Goal: Task Accomplishment & Management: Complete application form

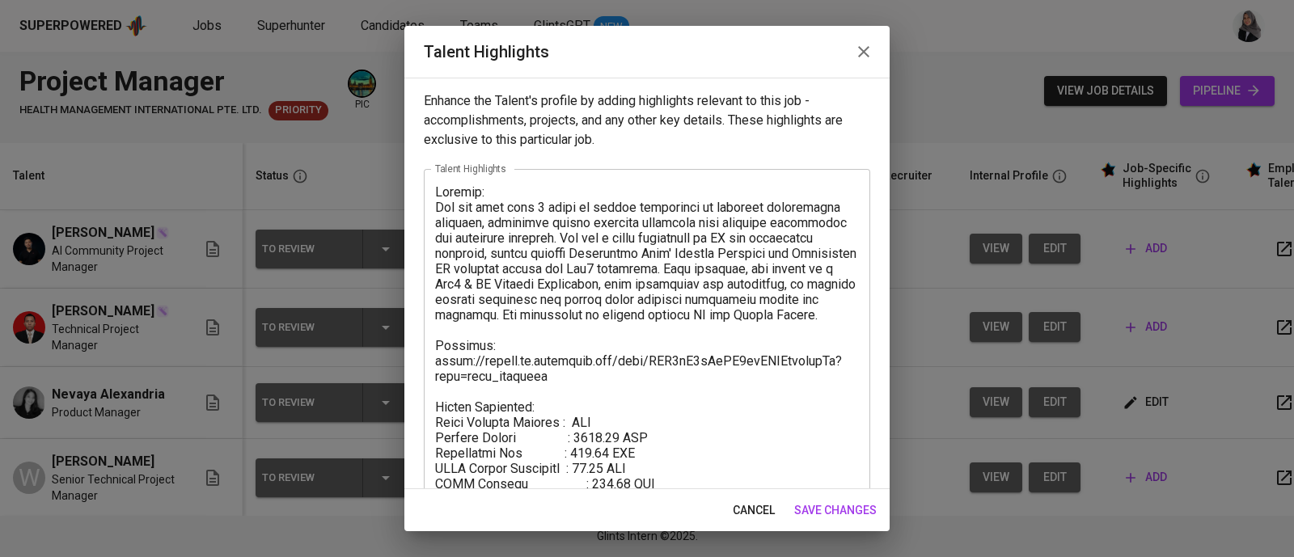
scroll to position [96, 0]
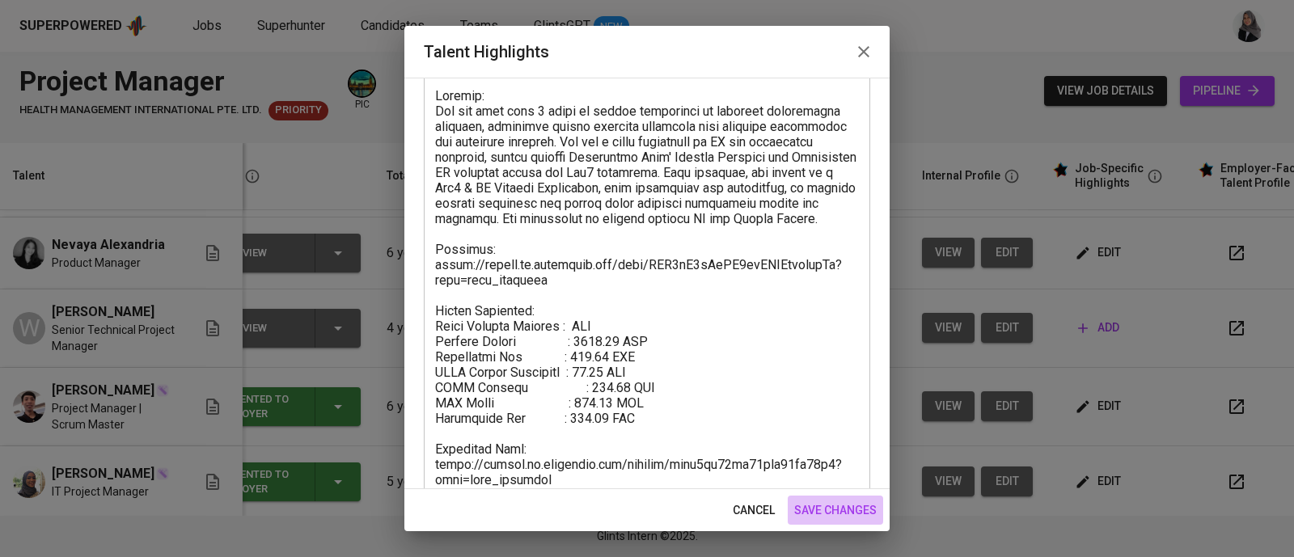
click at [841, 512] on span "save changes" at bounding box center [835, 511] width 83 height 20
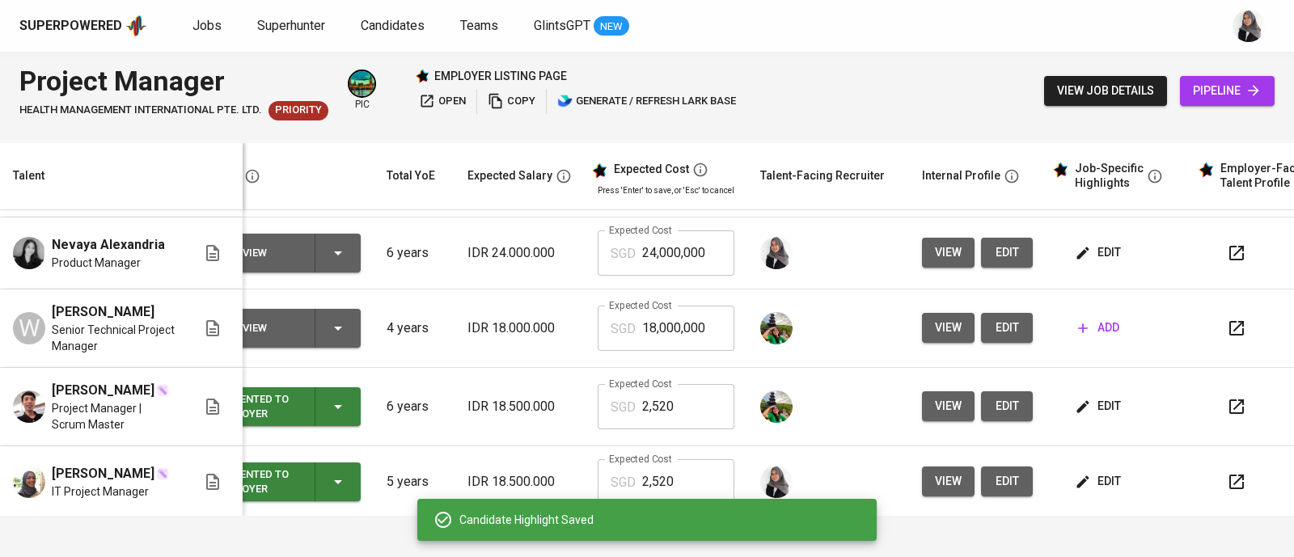
click at [1203, 38] on div "Superpowered Jobs Superhunter Candidates Teams GlintsGPT NEW" at bounding box center [647, 26] width 1294 height 52
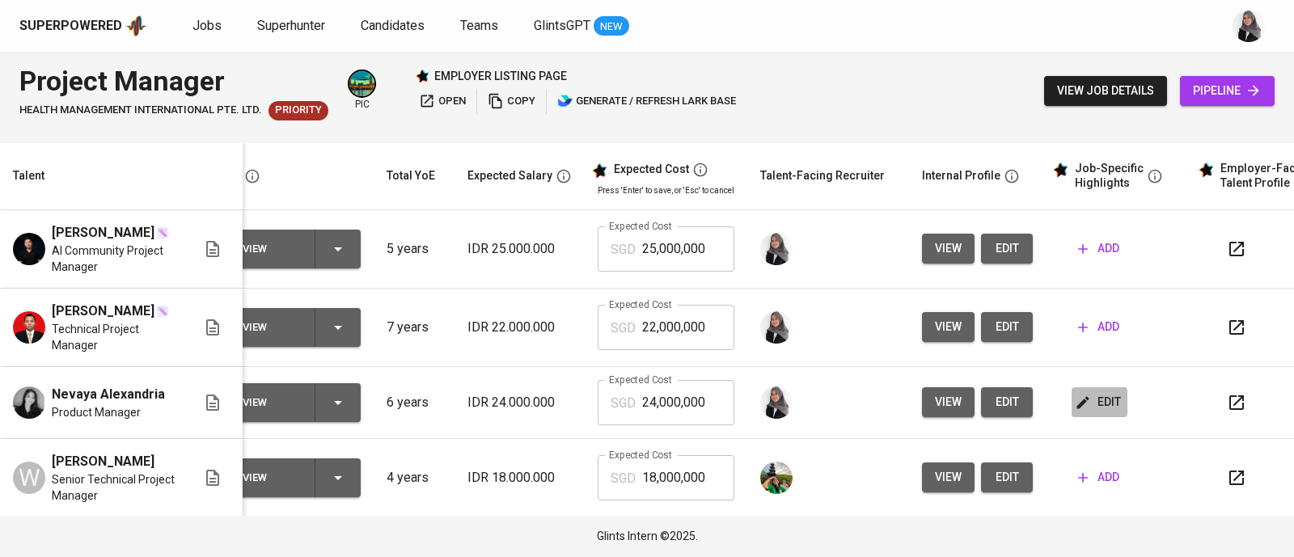
click at [1098, 413] on span "edit" at bounding box center [1099, 402] width 43 height 20
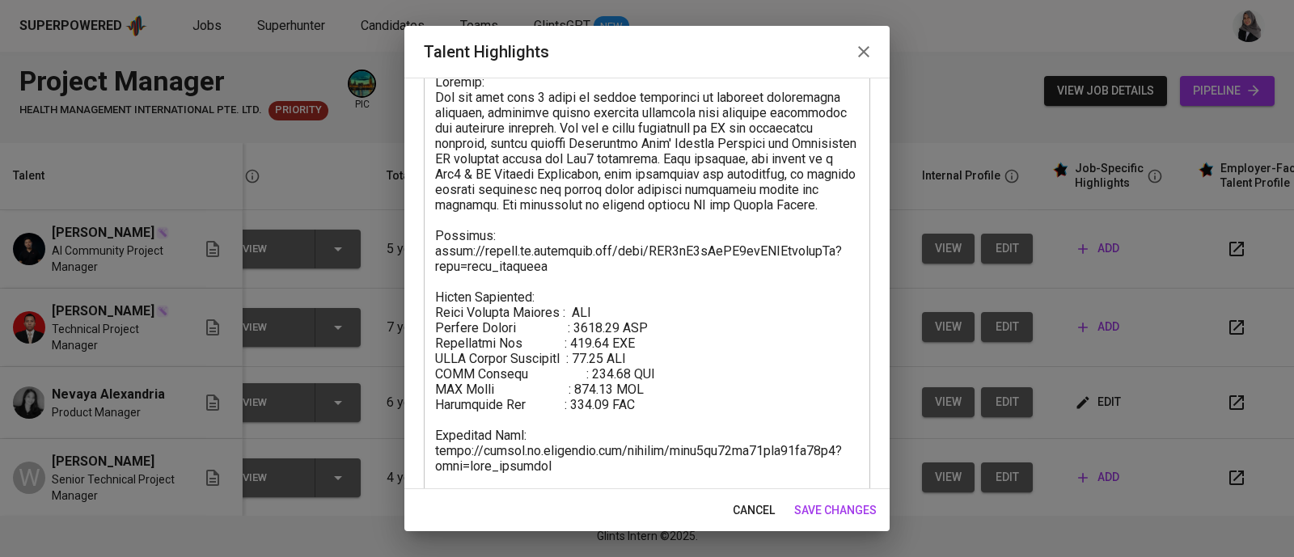
scroll to position [137, 0]
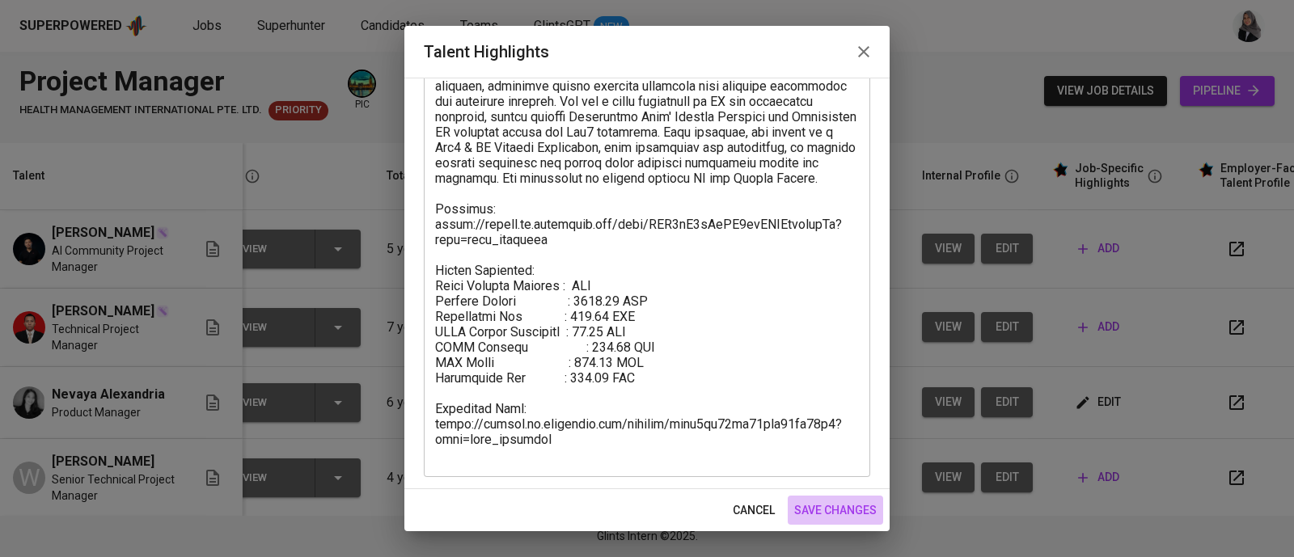
click at [827, 504] on span "save changes" at bounding box center [835, 511] width 83 height 20
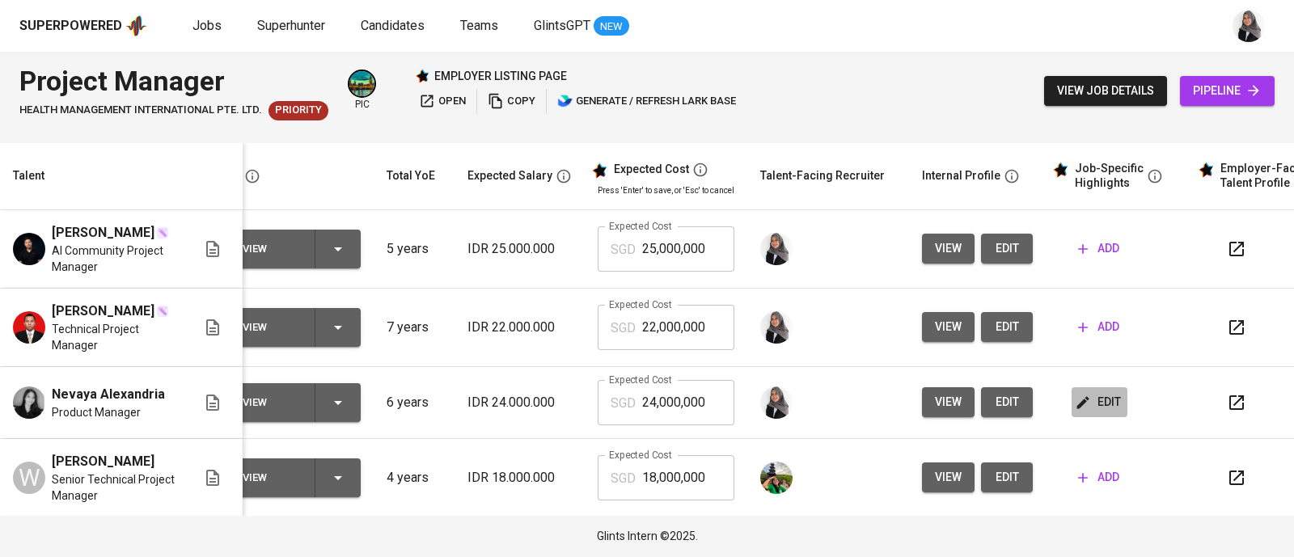
click at [1089, 413] on span "edit" at bounding box center [1099, 402] width 43 height 20
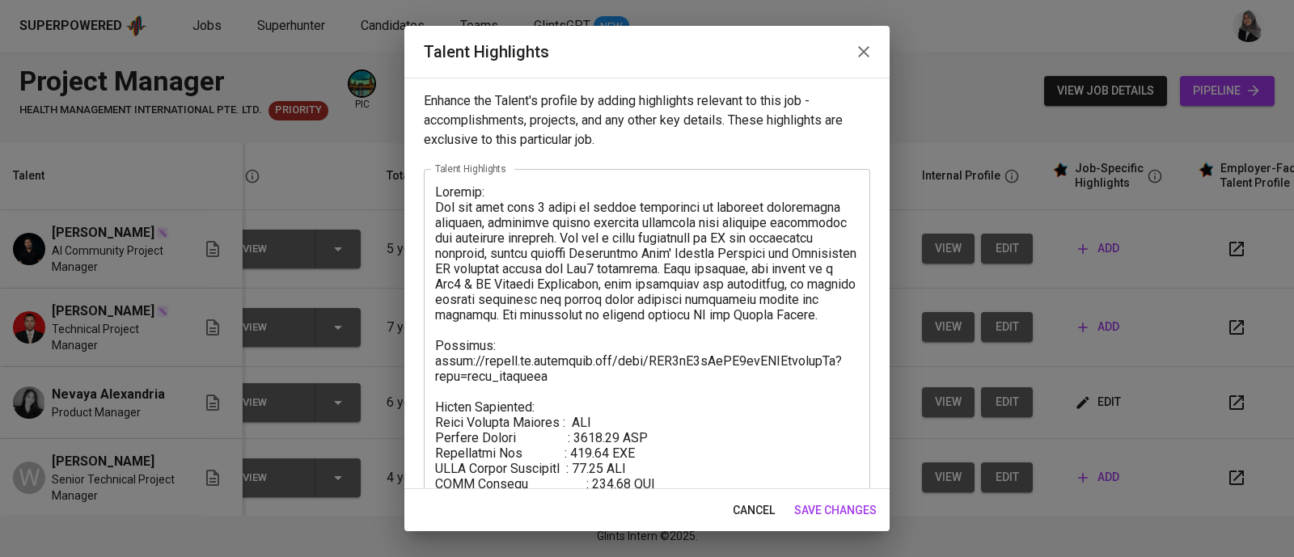
scroll to position [138, 0]
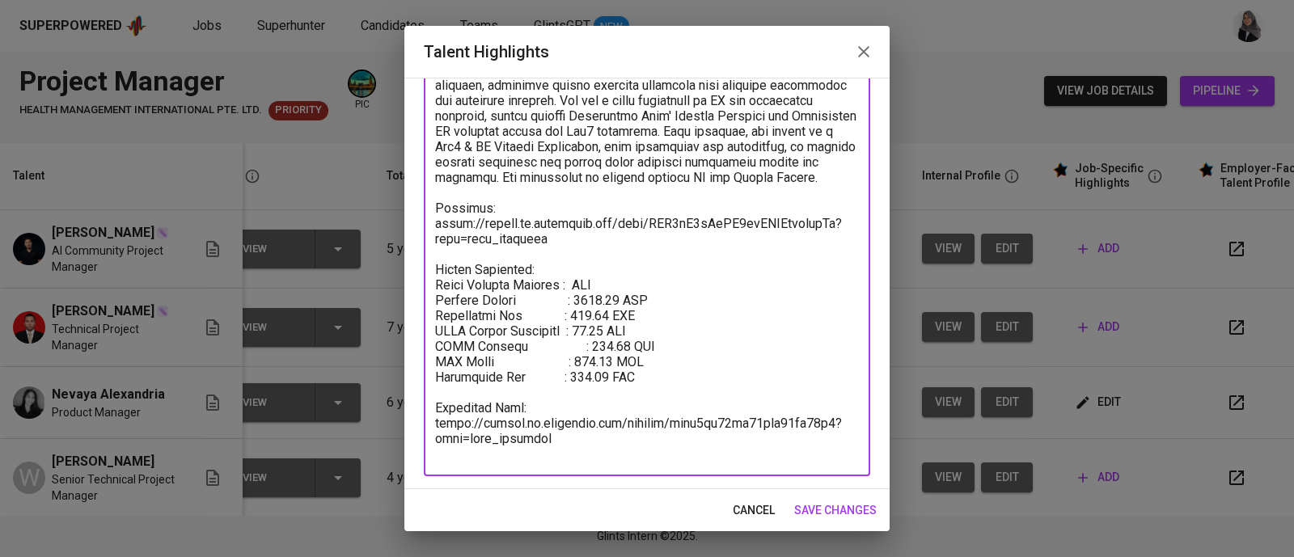
click at [605, 313] on textarea at bounding box center [647, 254] width 424 height 415
click at [620, 374] on textarea at bounding box center [647, 254] width 424 height 415
click at [580, 297] on textarea at bounding box center [647, 254] width 424 height 415
type textarea "Summary: She has more than 5 years of proven experience in software development…"
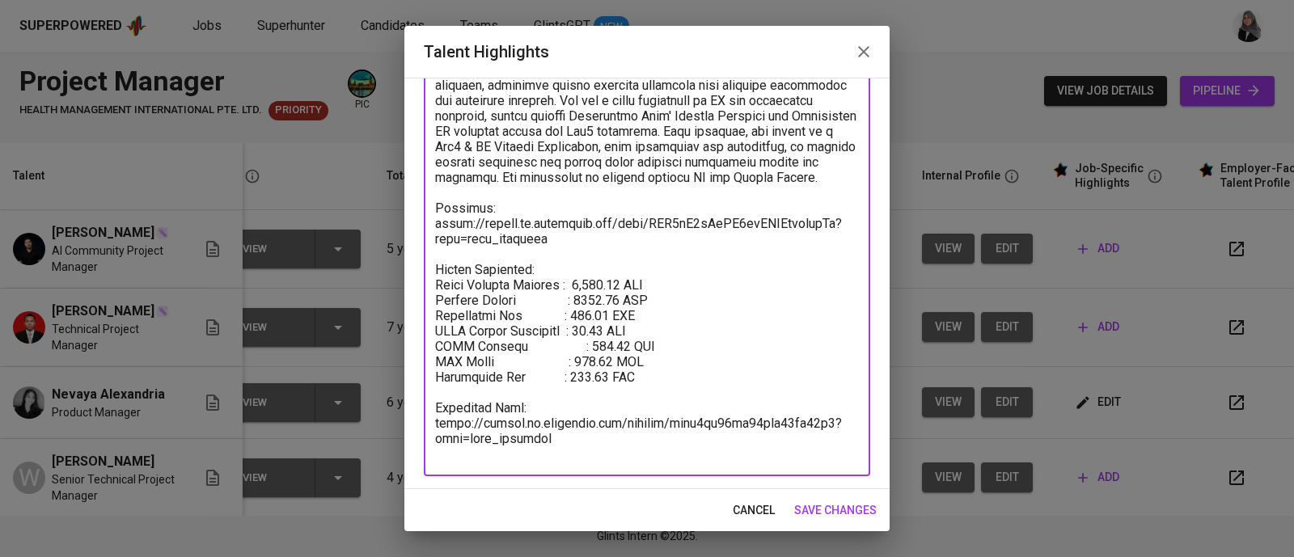
click at [831, 510] on span "save changes" at bounding box center [835, 511] width 83 height 20
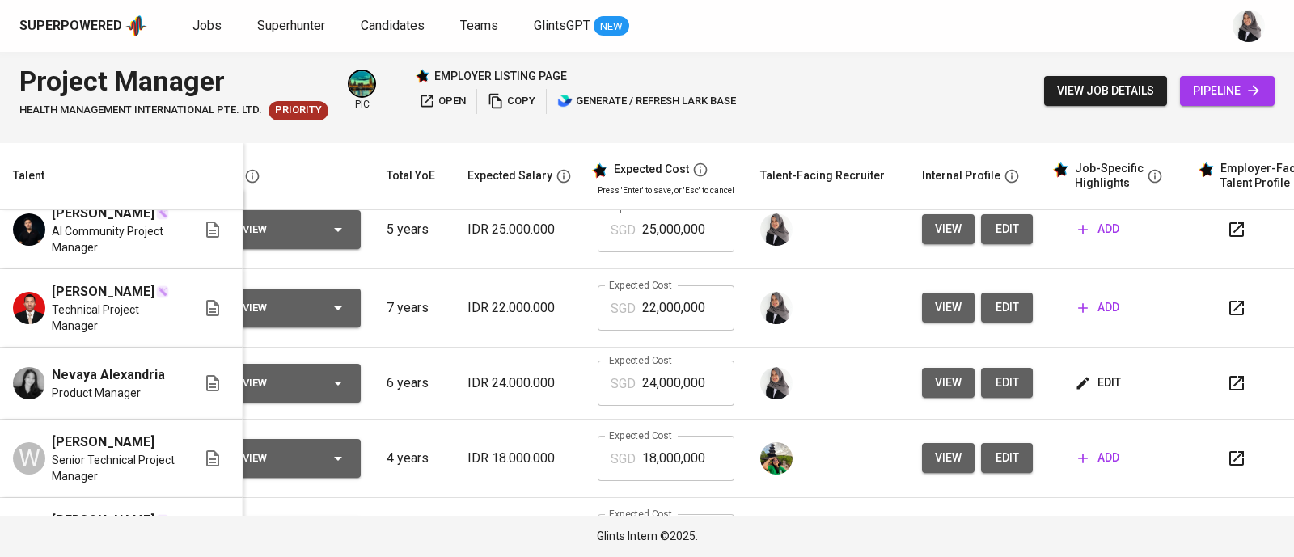
scroll to position [0, 48]
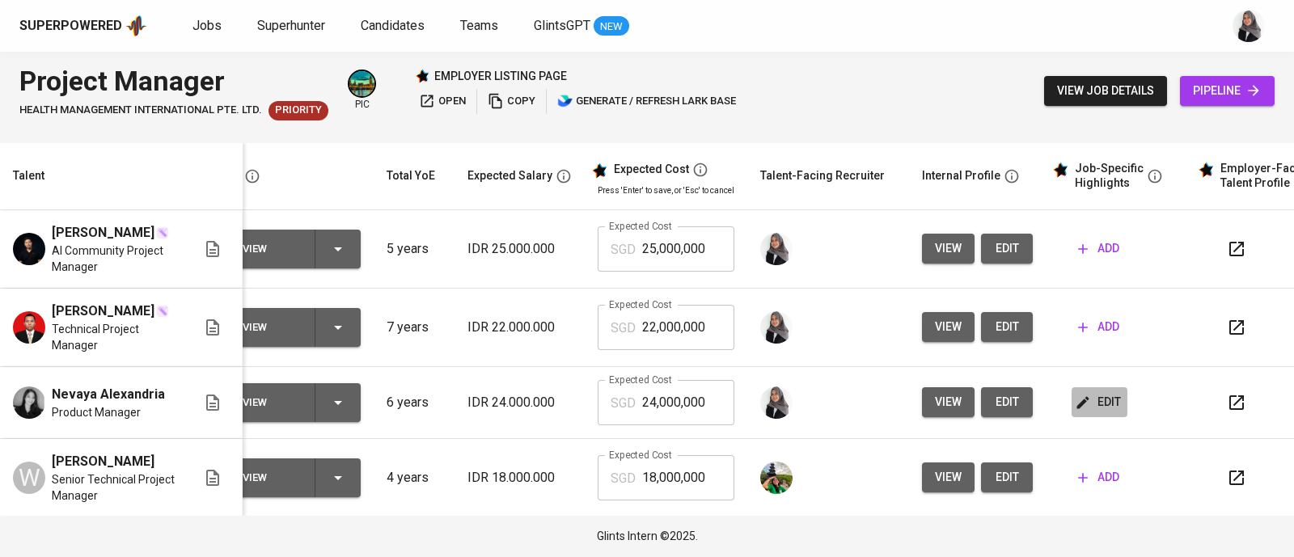
click at [1087, 413] on span "edit" at bounding box center [1099, 402] width 43 height 20
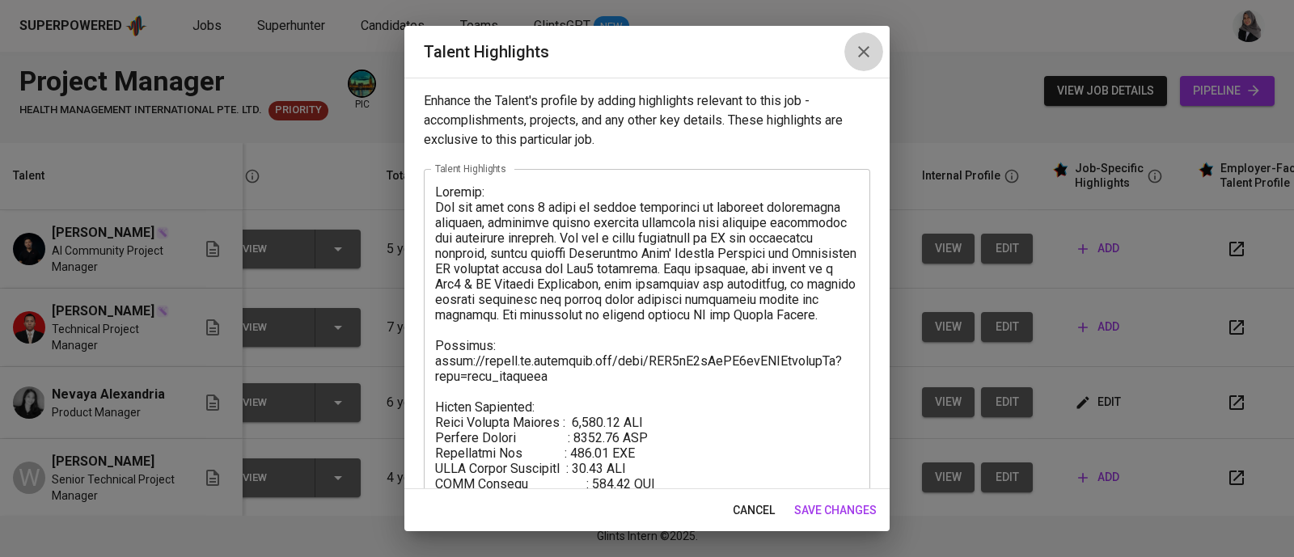
click at [870, 54] on icon "button" at bounding box center [863, 51] width 19 height 19
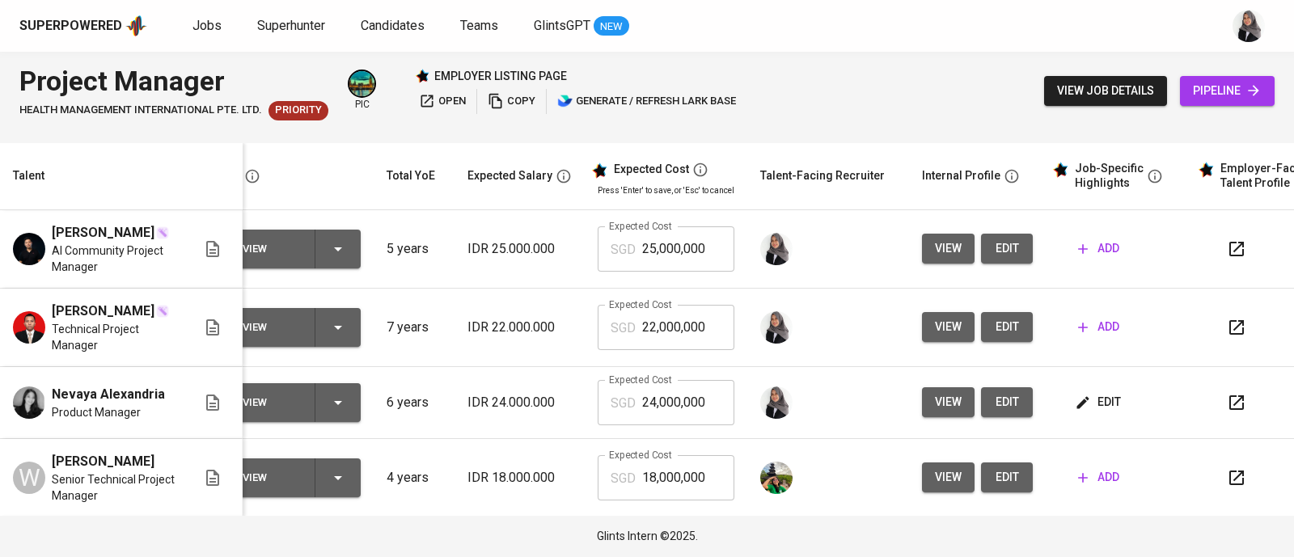
click at [1088, 337] on span "add" at bounding box center [1098, 327] width 41 height 20
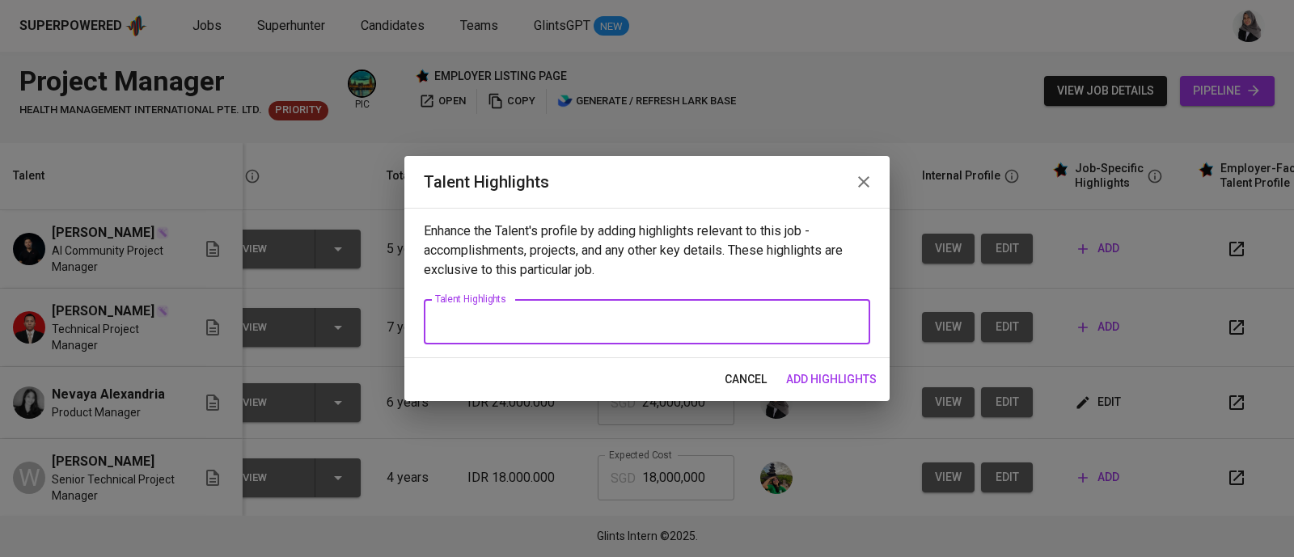
click at [514, 325] on textarea at bounding box center [647, 322] width 424 height 15
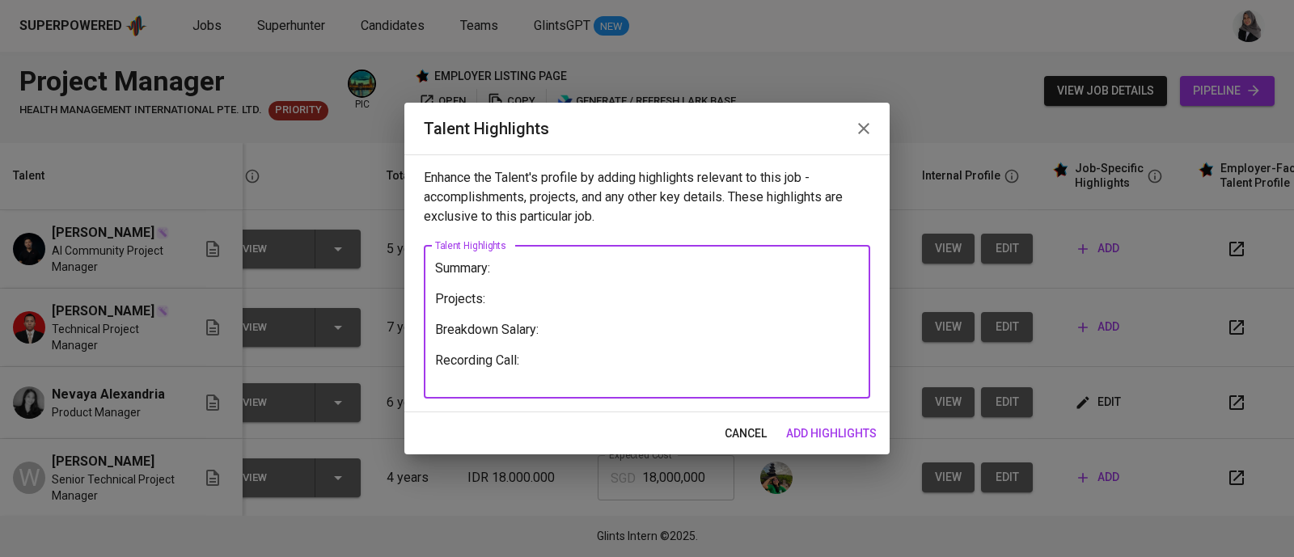
paste textarea "https://glints.sg.larksuite.com/minutes/obsg7169je2mu49i4f51bx2o?from=from_copy…"
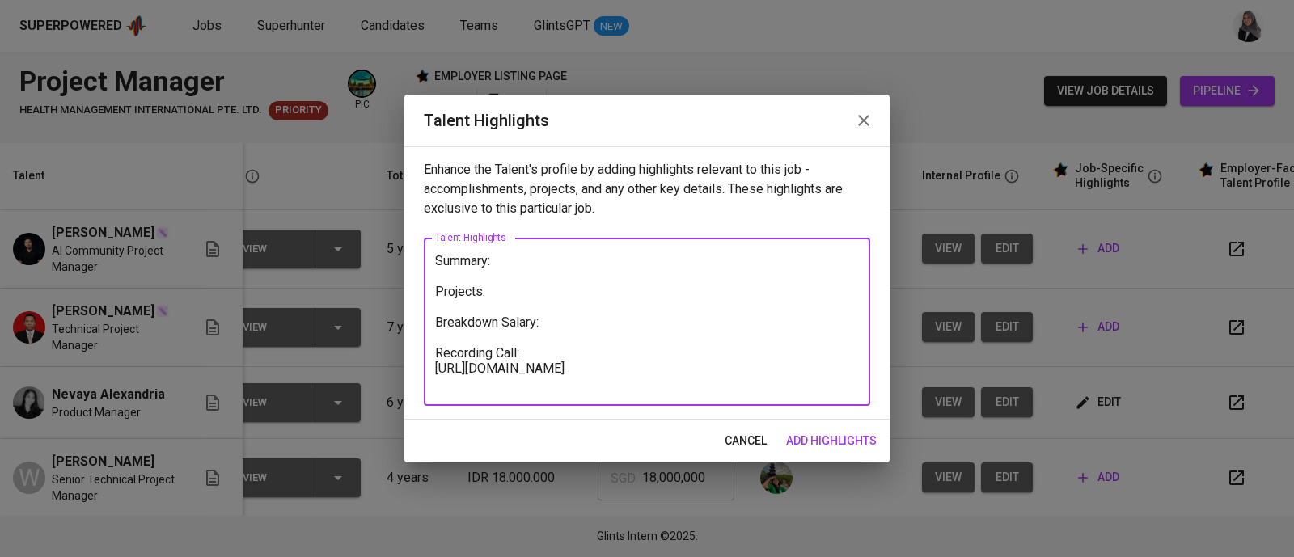
click at [506, 263] on textarea "Summary: Projects: Breakdown Salary: Recording Call: https://glints.sg.larksuit…" at bounding box center [647, 322] width 424 height 138
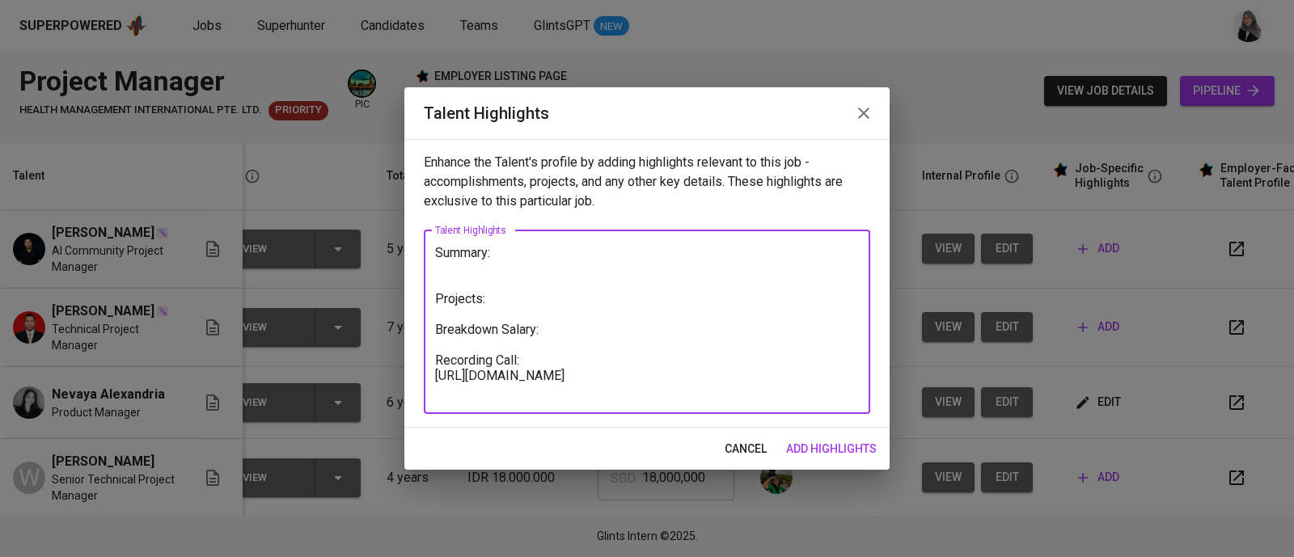
type textarea "Summary: Projects: Breakdown Salary: Recording Call: https://glints.sg.larksuit…"
click at [712, 316] on textarea "Summary: Projects: Breakdown Salary: Recording Call: https://glints.sg.larksuit…" at bounding box center [647, 322] width 424 height 154
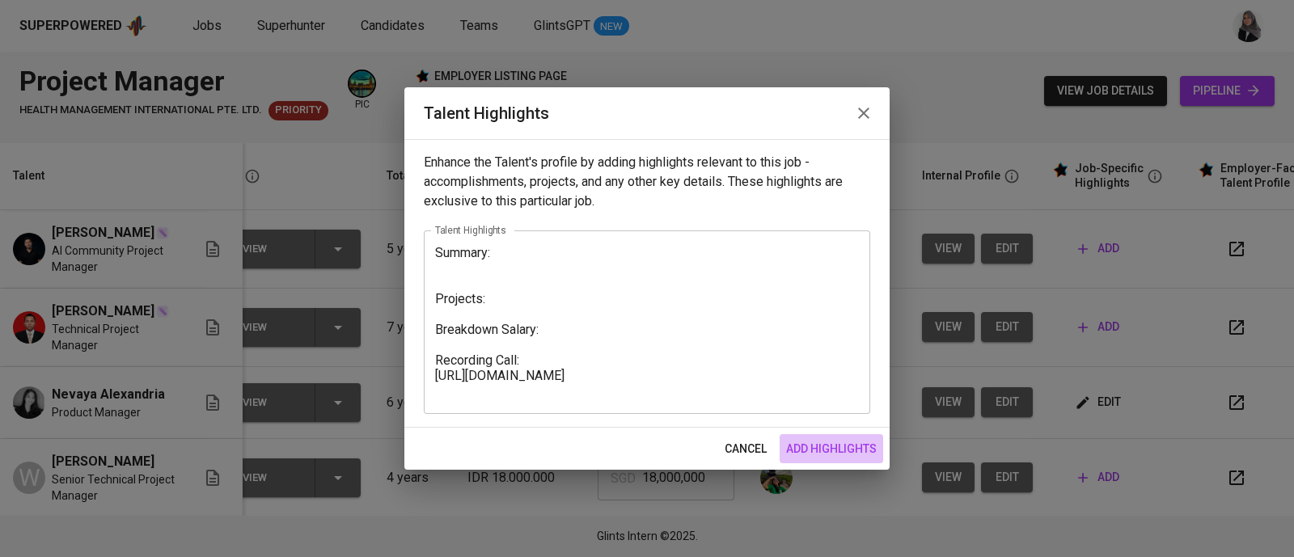
click at [840, 451] on span "add highlights" at bounding box center [831, 449] width 91 height 20
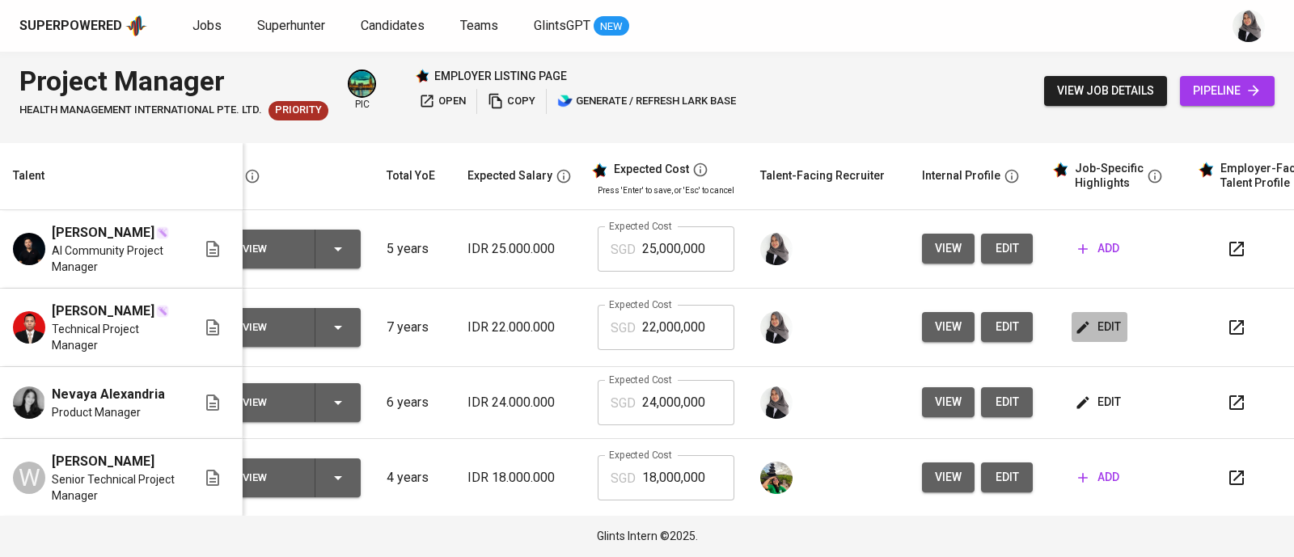
click at [1082, 333] on icon "button" at bounding box center [1084, 327] width 12 height 12
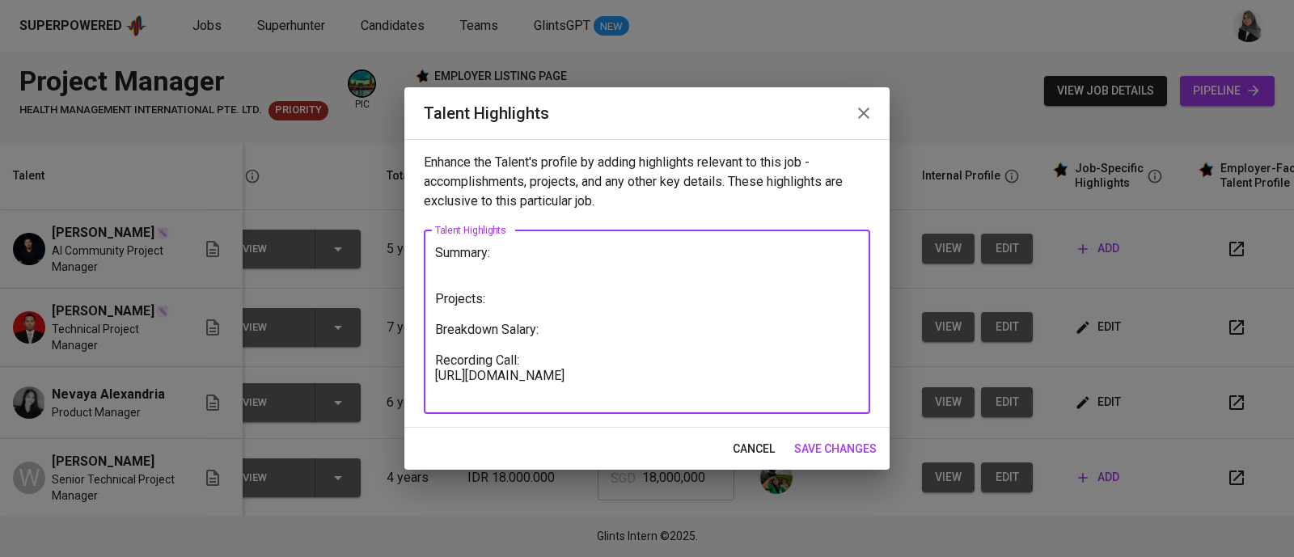
click at [506, 262] on textarea "Summary: Projects: Breakdown Salary: Recording Call: https://glints.sg.larksuit…" at bounding box center [647, 322] width 424 height 154
paste textarea "He is a professional with over 7 years of experience in the technology industry…"
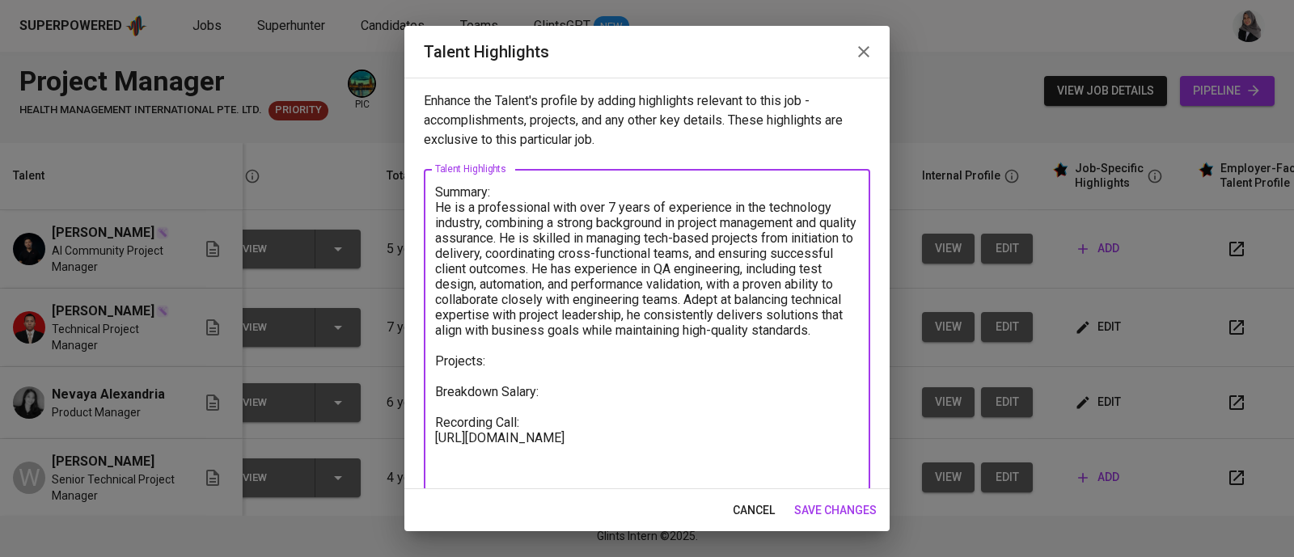
click at [550, 208] on textarea "Summary: He is a professional with over 7 years of experience in the technology…" at bounding box center [647, 330] width 424 height 292
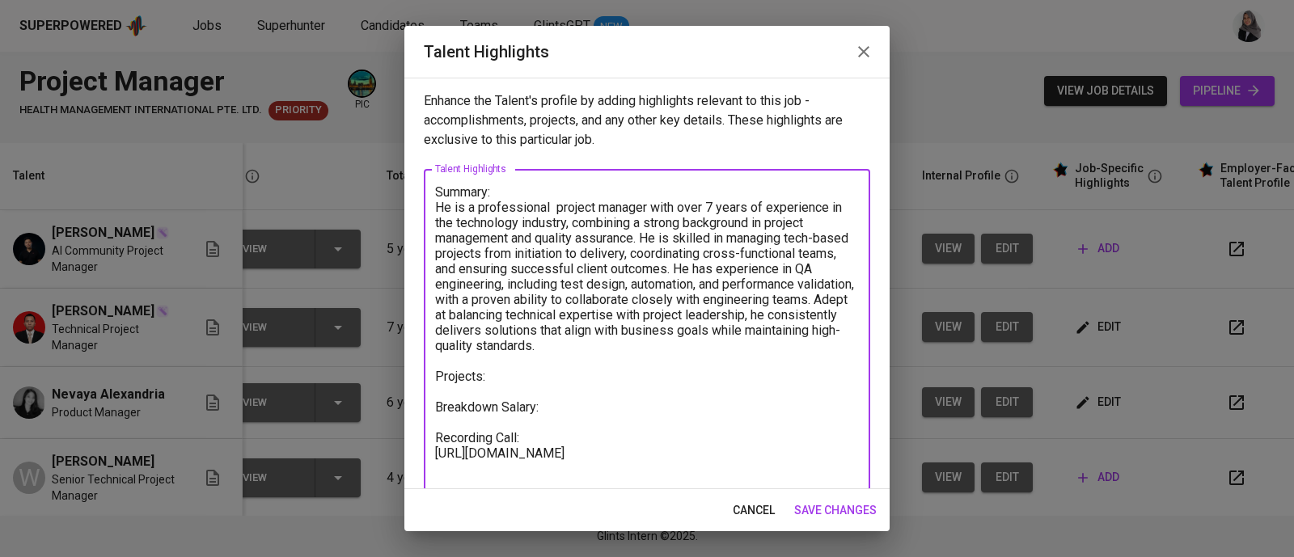
drag, startPoint x: 484, startPoint y: 312, endPoint x: 660, endPoint y: 354, distance: 181.1
click at [660, 354] on textarea "Summary: He is a professional project manager with over 7 years of experience i…" at bounding box center [647, 330] width 424 height 292
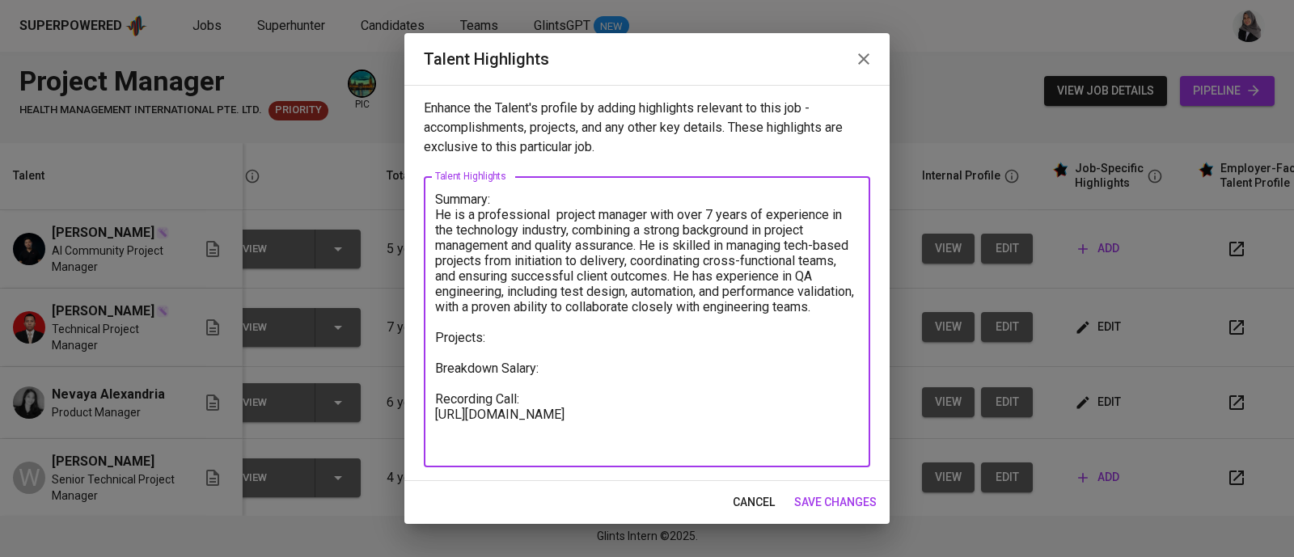
type textarea "Summary: He is a professional project manager with over 7 years of experience i…"
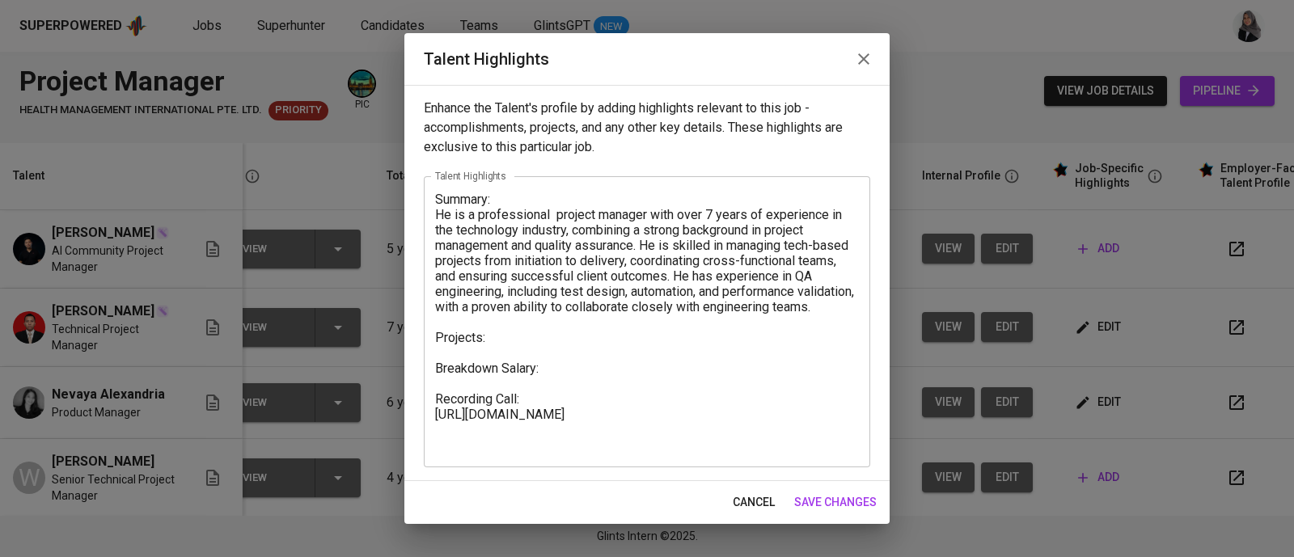
click at [724, 243] on textarea "Summary: He is a professional project manager with over 7 years of experience i…" at bounding box center [647, 322] width 424 height 261
click at [862, 506] on span "save changes" at bounding box center [835, 503] width 83 height 20
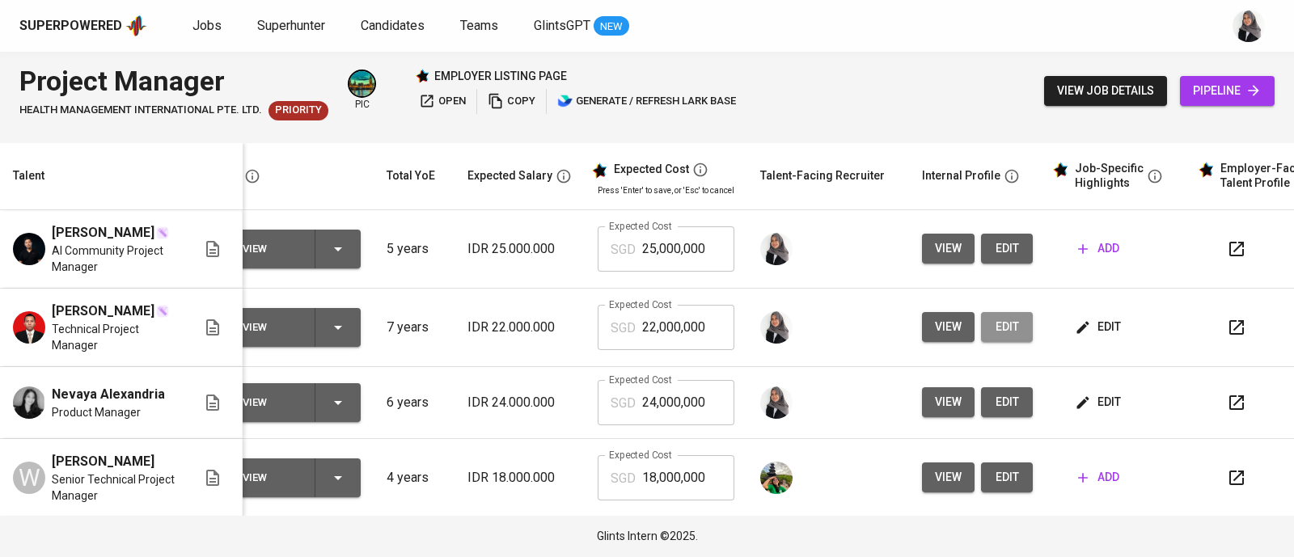
click at [997, 337] on span "edit" at bounding box center [1007, 327] width 26 height 20
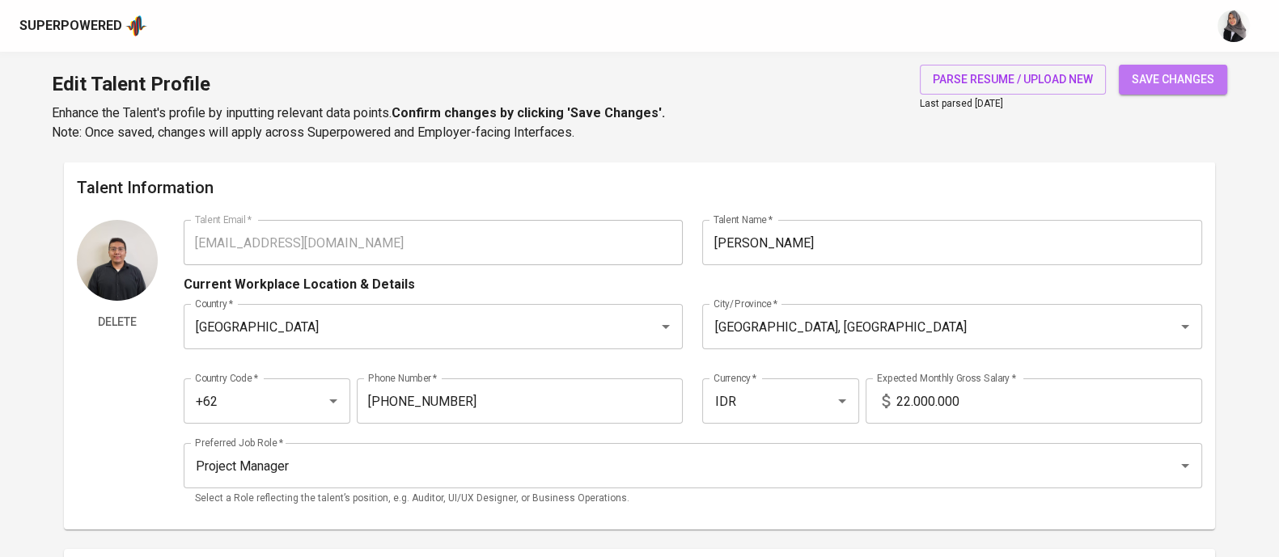
click at [1201, 72] on span "save changes" at bounding box center [1173, 80] width 83 height 20
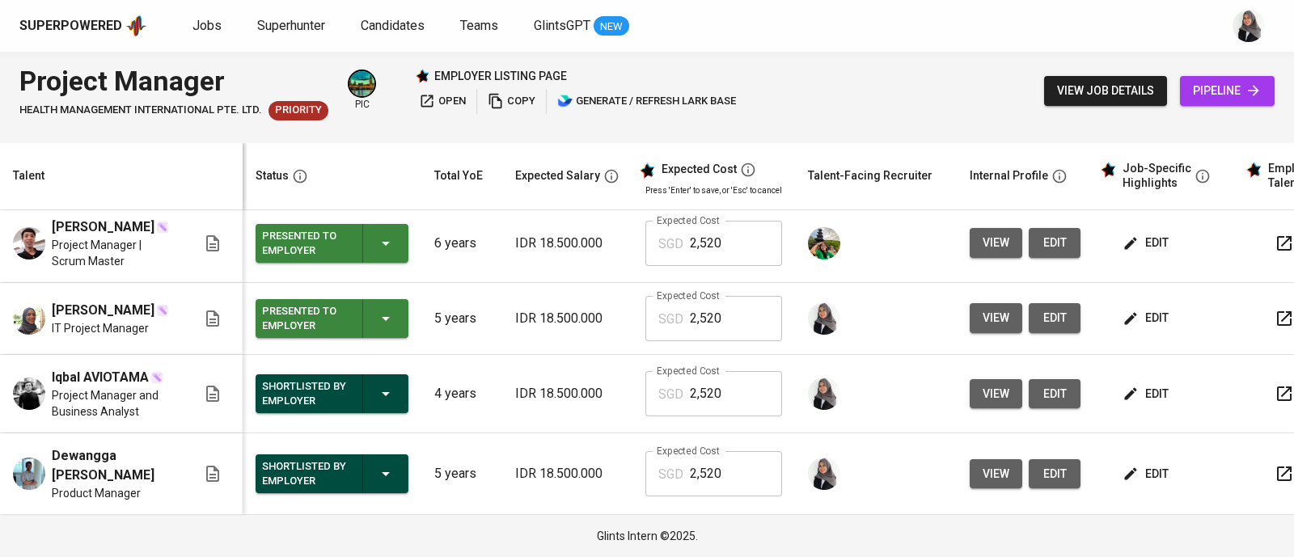
scroll to position [343, 0]
click at [983, 244] on span "view" at bounding box center [996, 243] width 27 height 20
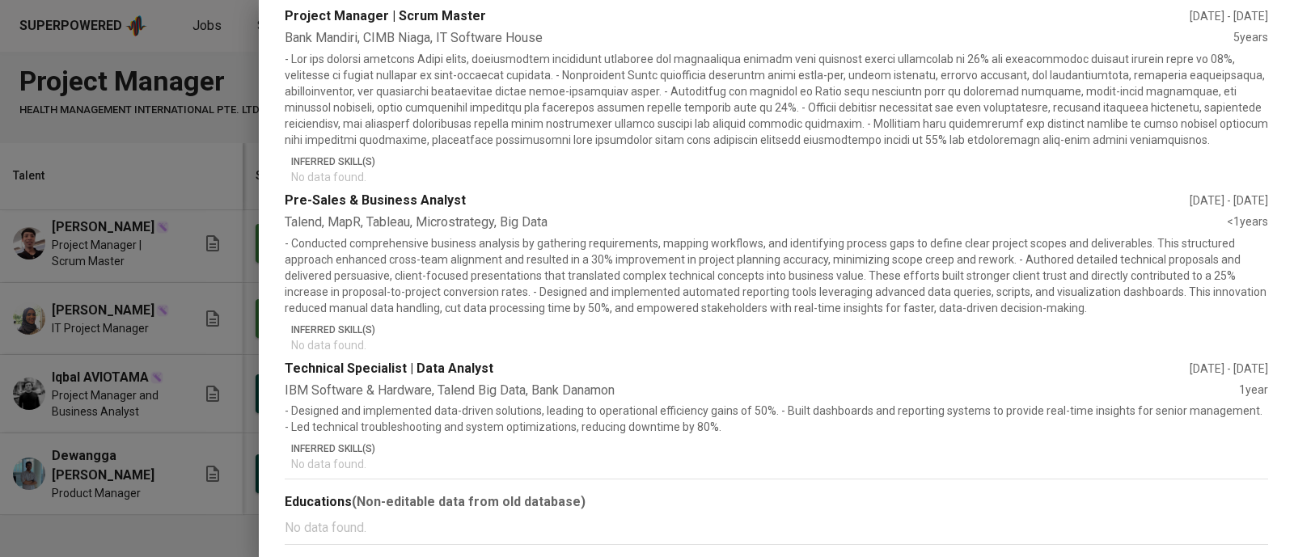
scroll to position [0, 0]
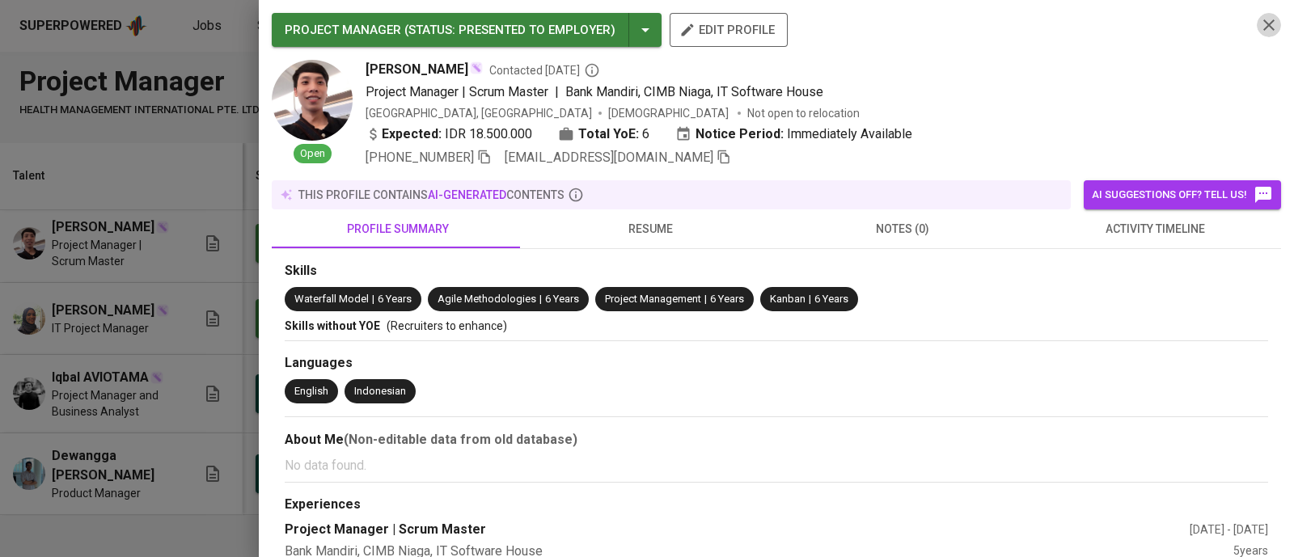
click at [1260, 23] on icon "button" at bounding box center [1269, 24] width 19 height 19
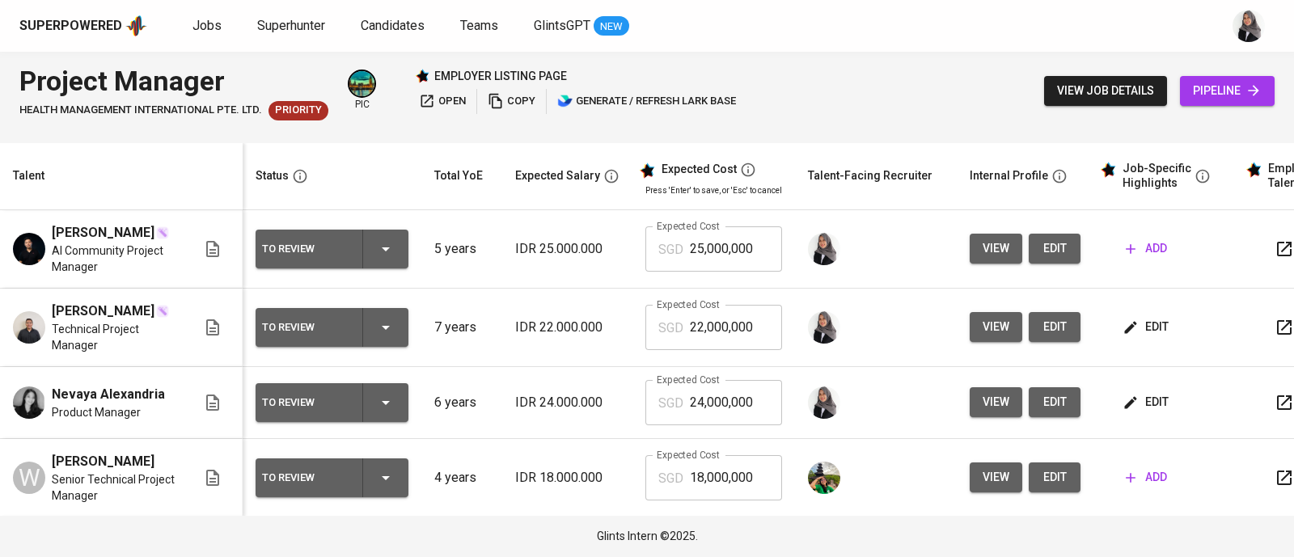
click at [1152, 337] on span "edit" at bounding box center [1147, 327] width 43 height 20
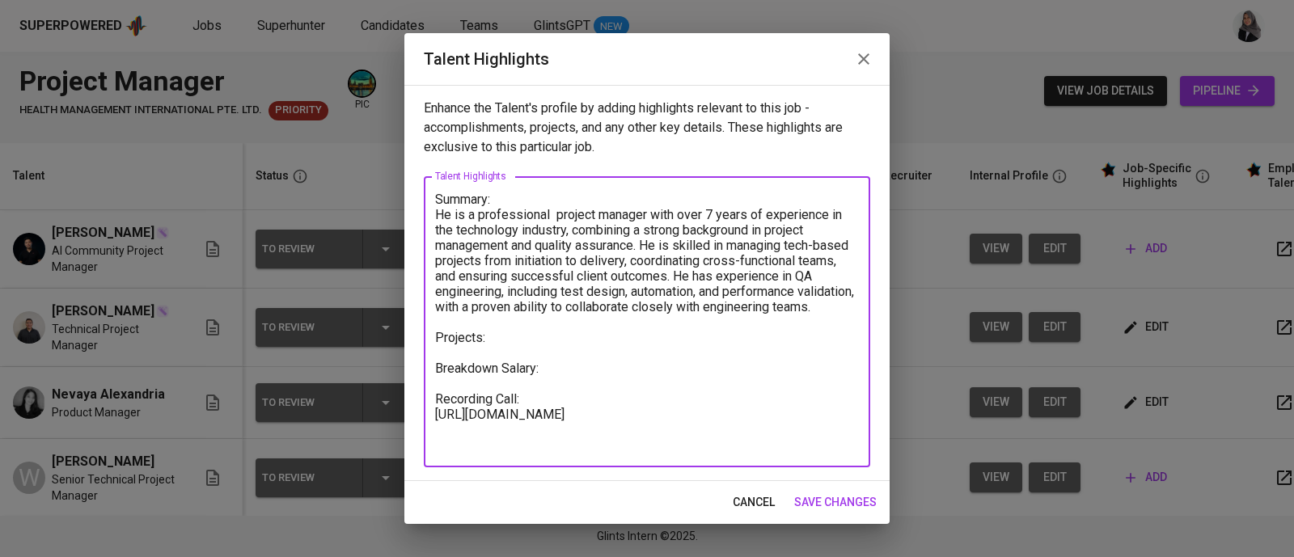
click at [510, 349] on textarea "Summary: He is a professional project manager with over 7 years of experience i…" at bounding box center [647, 322] width 424 height 261
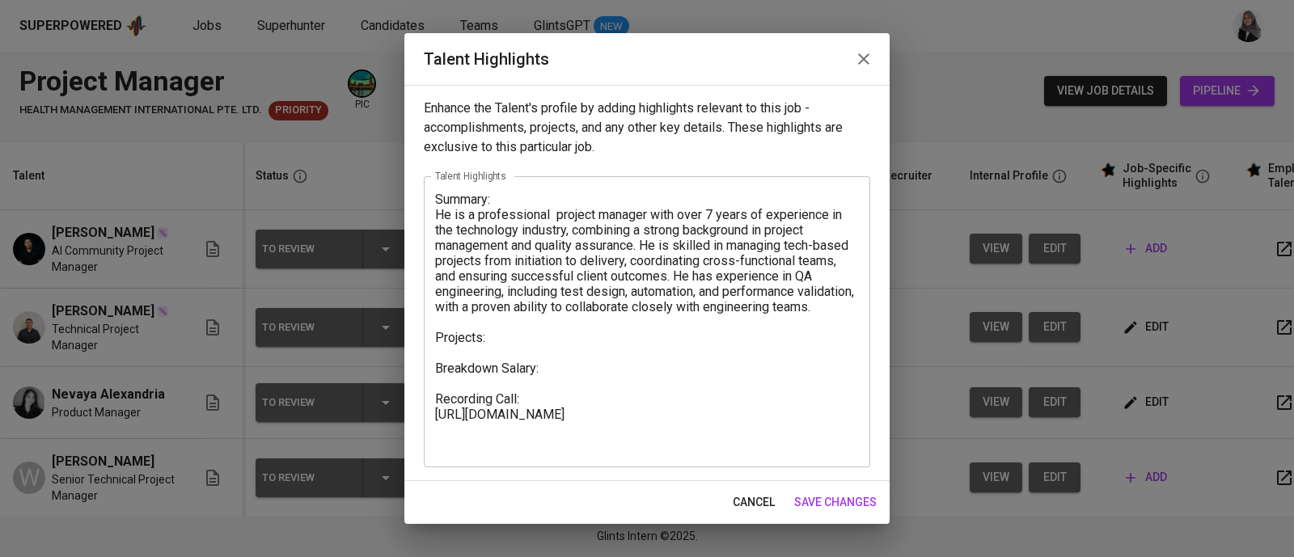
click at [835, 513] on button "save changes" at bounding box center [835, 503] width 95 height 30
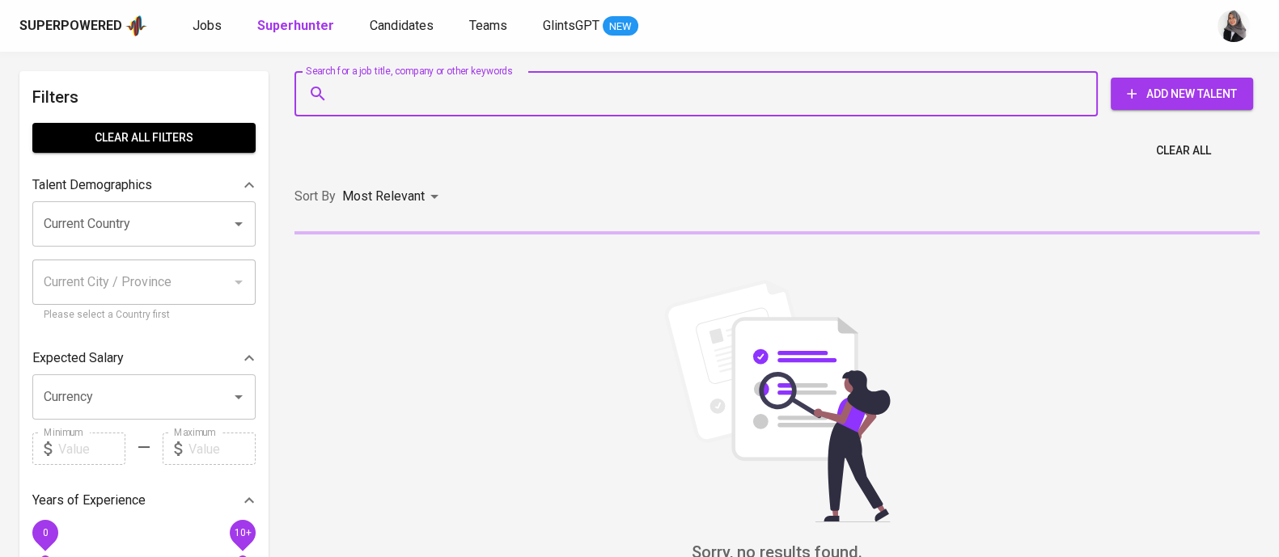
click at [376, 99] on input "Search for a job title, company or other keywords" at bounding box center [700, 93] width 732 height 31
paste input "0 | [EMAIL_ADDRESS][DOMAIN_NAME]"
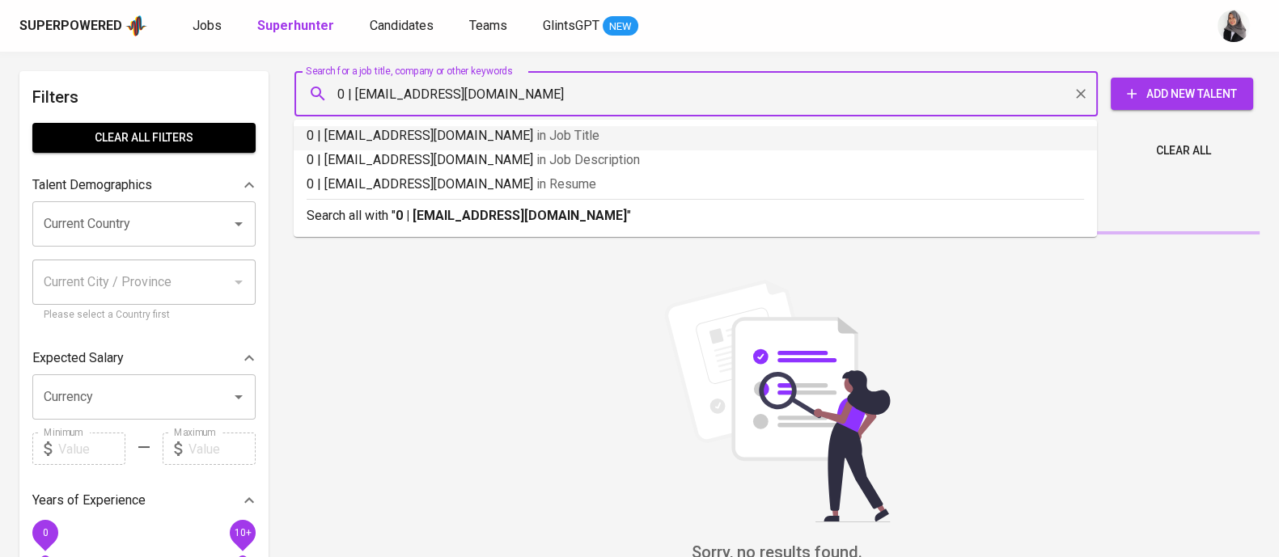
click at [349, 85] on input "0 | [EMAIL_ADDRESS][DOMAIN_NAME]" at bounding box center [700, 93] width 732 height 31
click at [353, 91] on input "0 | [EMAIL_ADDRESS][DOMAIN_NAME]" at bounding box center [700, 93] width 732 height 31
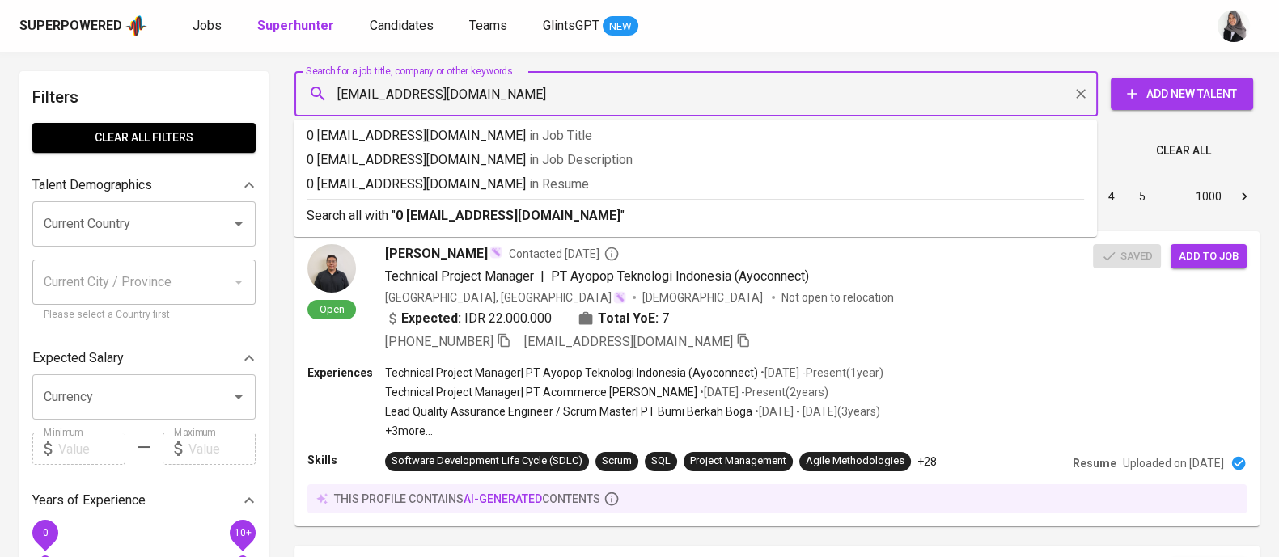
type input "nabilanastiti@gmail.com"
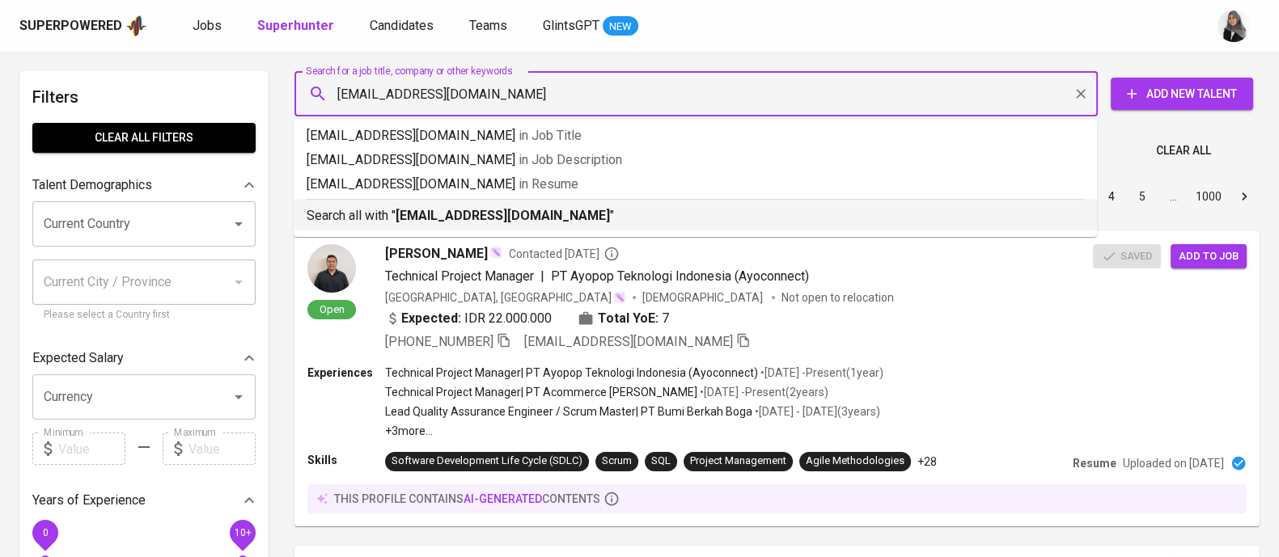
click at [582, 224] on p "Search all with " nabilanastiti@gmail.com "" at bounding box center [695, 215] width 777 height 19
click at [582, 222] on div "Sort By Most Relevant MOST_RELEVANT 1 2 3 4 5 … 1000" at bounding box center [777, 196] width 984 height 49
click at [455, 220] on div "Sort By Most Relevant MOST_RELEVANT 1 2 3 4 5 … 1000" at bounding box center [777, 196] width 984 height 49
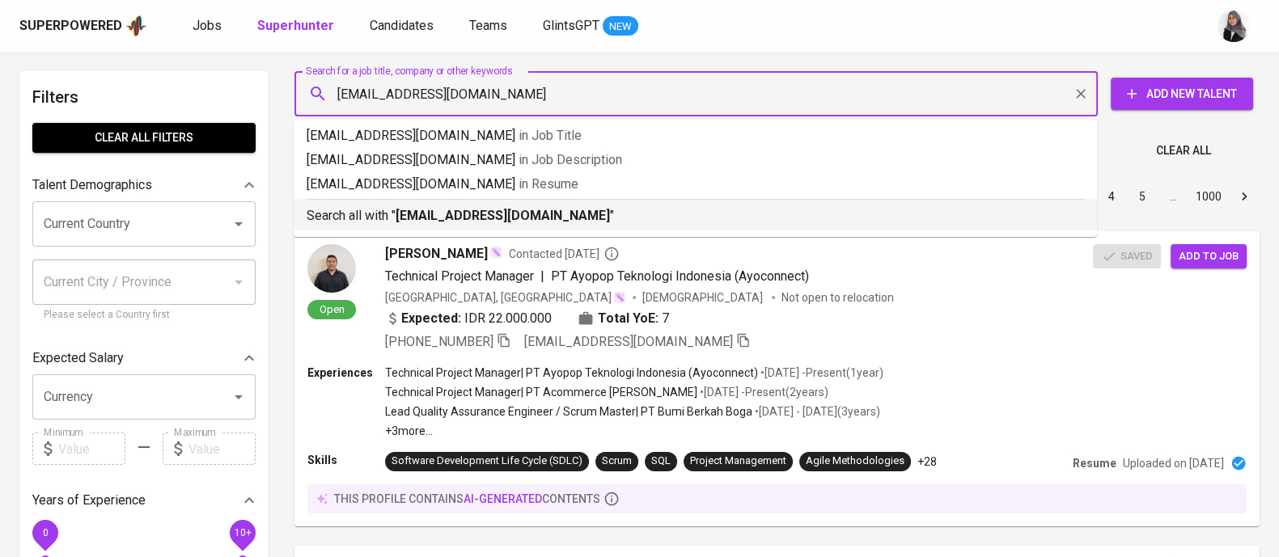
click at [455, 220] on div "Sort By Most Relevant MOST_RELEVANT 1 2 3 4 5 … 1000" at bounding box center [777, 196] width 984 height 49
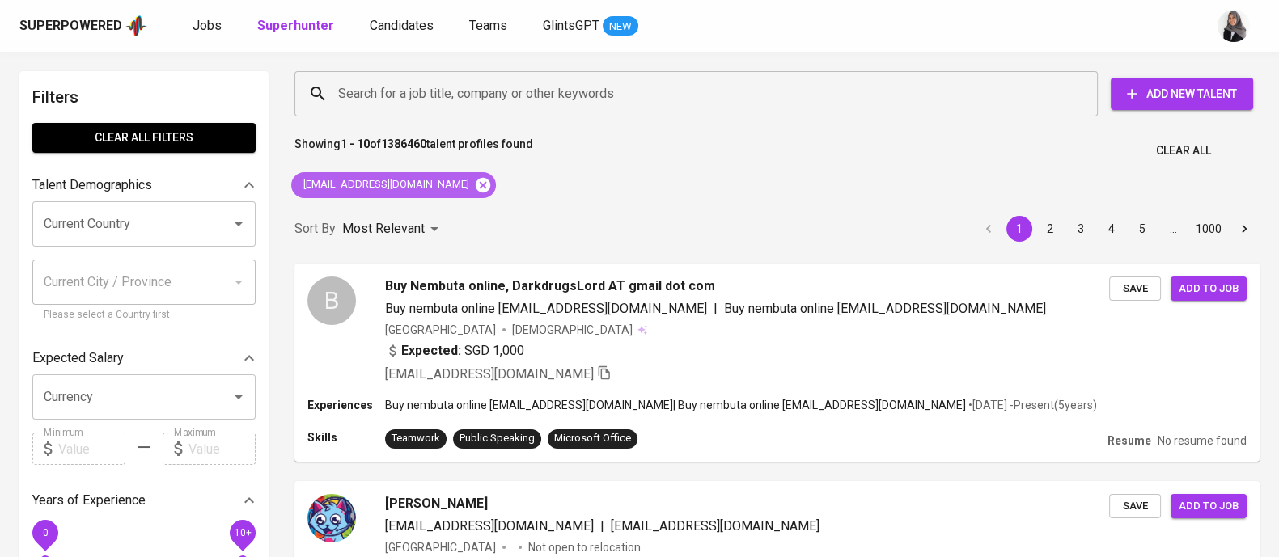
click at [476, 179] on icon at bounding box center [483, 184] width 15 height 15
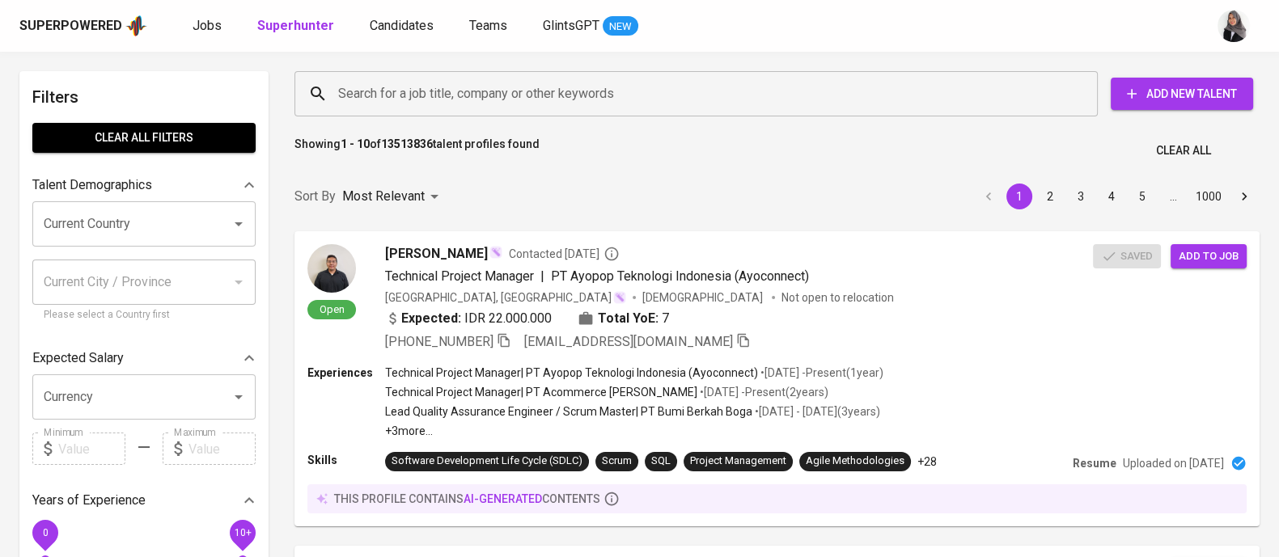
click at [1146, 36] on div "Superpowered Jobs Superhunter Candidates Teams GlintsGPT NEW" at bounding box center [613, 26] width 1188 height 24
click at [446, 111] on div "Search for a job title, company or other keywords" at bounding box center [695, 93] width 803 height 45
paste input "+62 811 2398 300"
type input "+62 811 2398 300"
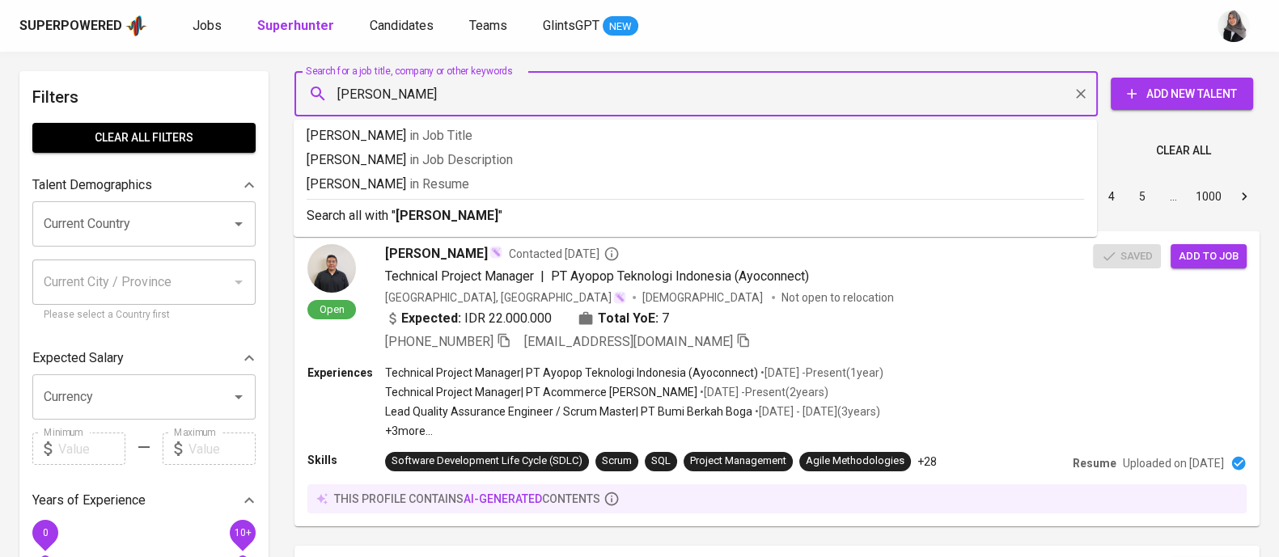
type input "nabila nastiti"
click at [559, 219] on p "Search all with " nabila nastiti "" at bounding box center [695, 215] width 777 height 19
click at [559, 219] on div "Sort By Most Relevant MOST_RELEVANT 1 2 3 4 5 … 1000" at bounding box center [777, 196] width 984 height 49
click at [922, 9] on div "Superpowered Jobs Superhunter Candidates Teams GlintsGPT NEW" at bounding box center [639, 26] width 1279 height 52
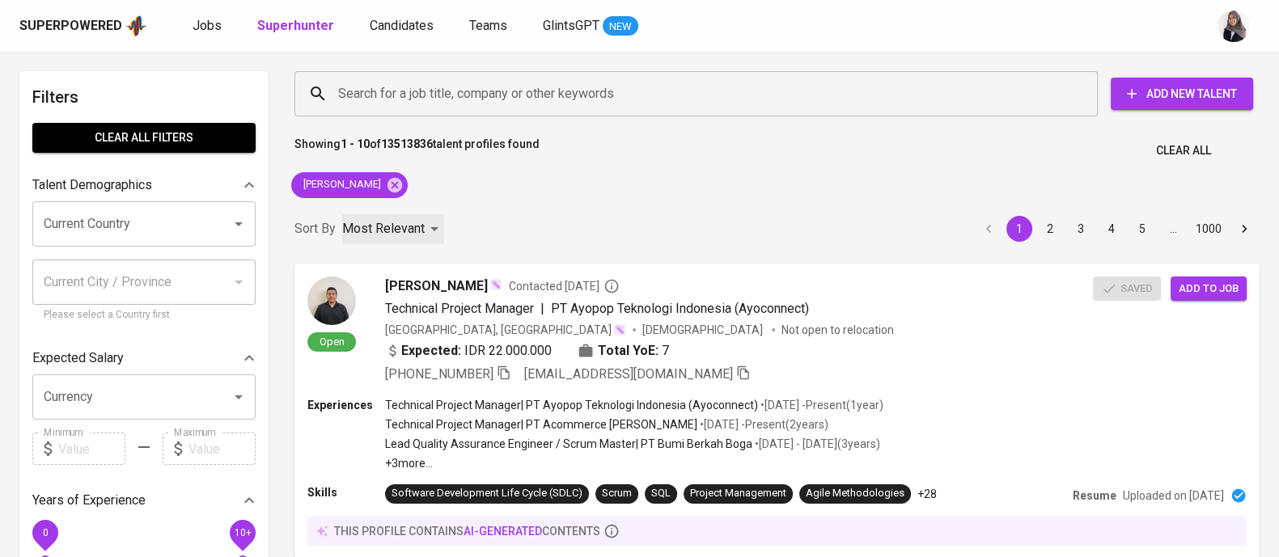
click at [442, 218] on div "Most Relevant" at bounding box center [393, 229] width 102 height 30
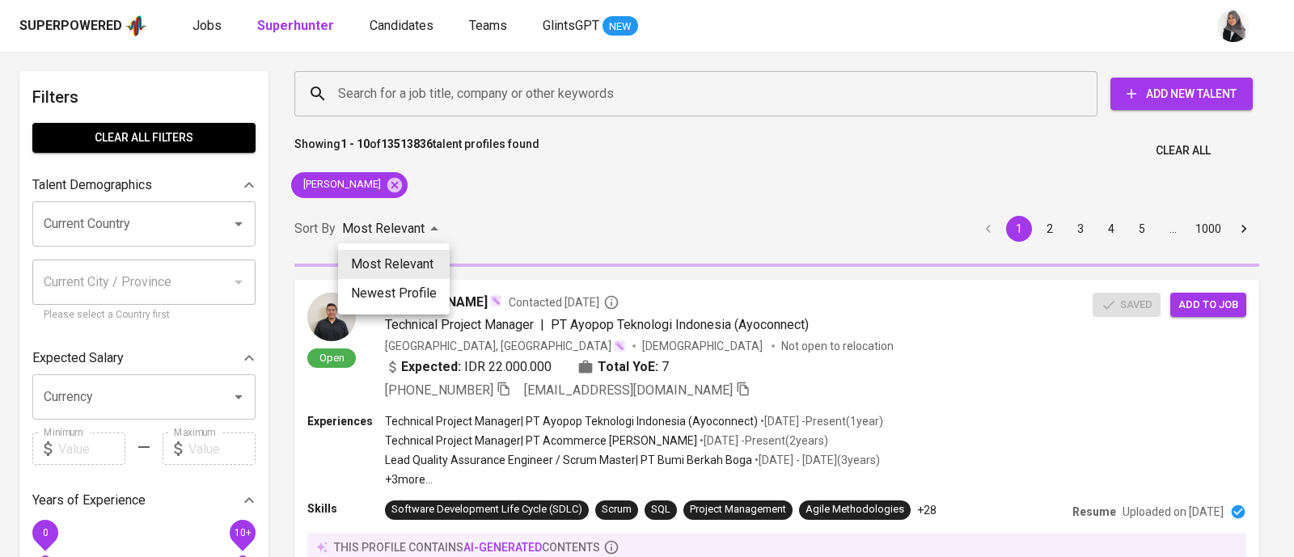
click at [506, 205] on div at bounding box center [647, 278] width 1294 height 557
click at [646, 210] on div "Most Relevant Newest Profile" at bounding box center [647, 278] width 1294 height 557
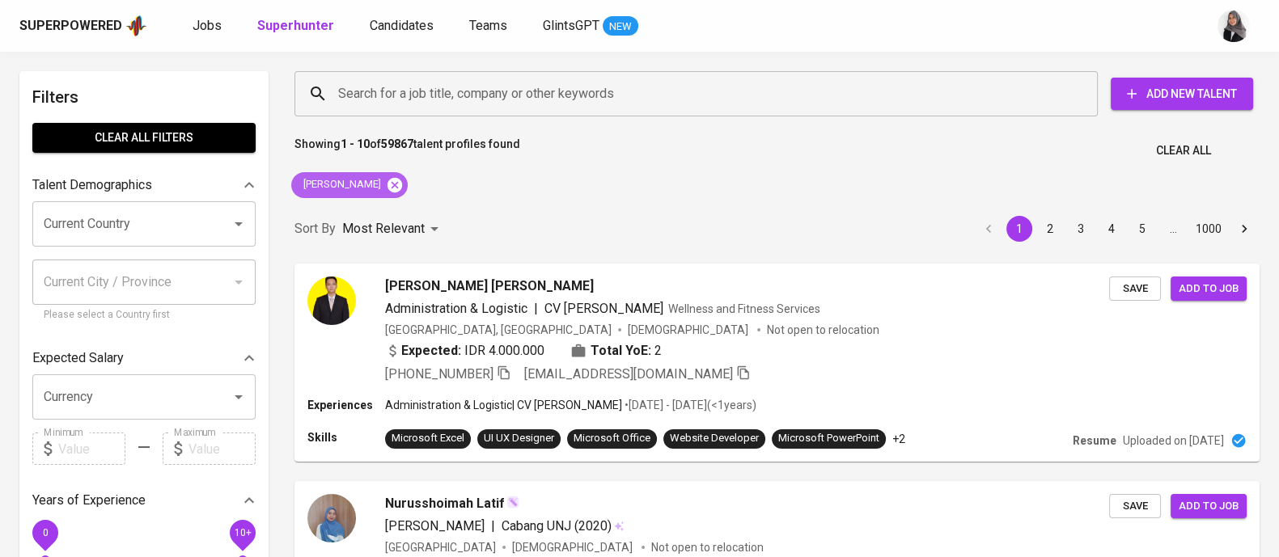
click at [386, 180] on icon at bounding box center [395, 185] width 18 height 18
click at [392, 31] on span "Candidates" at bounding box center [402, 25] width 64 height 15
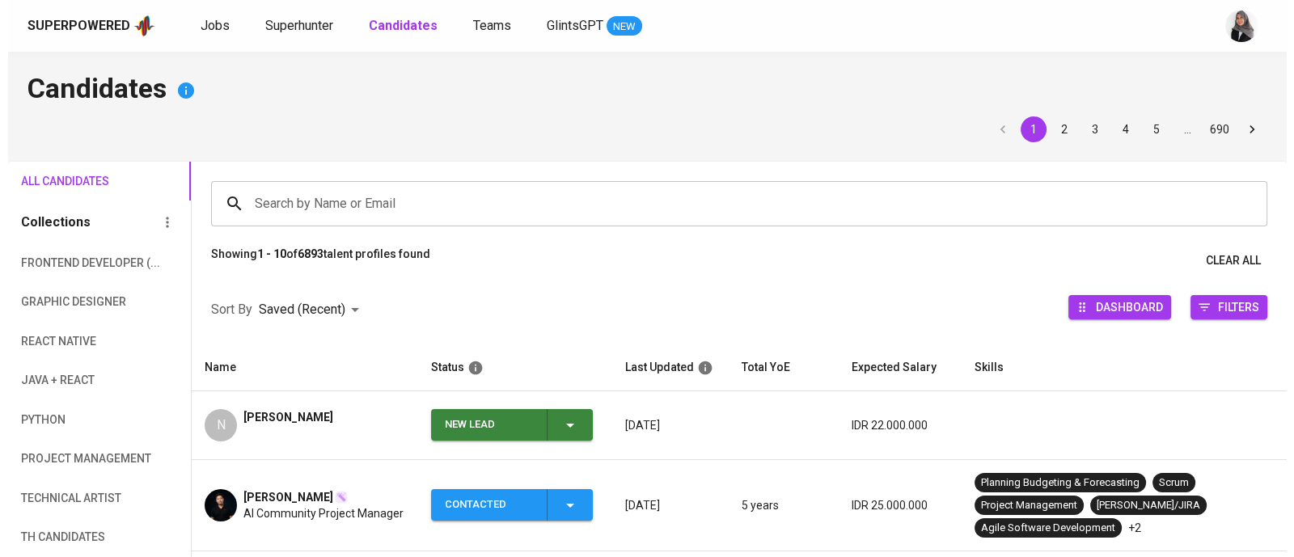
scroll to position [169, 0]
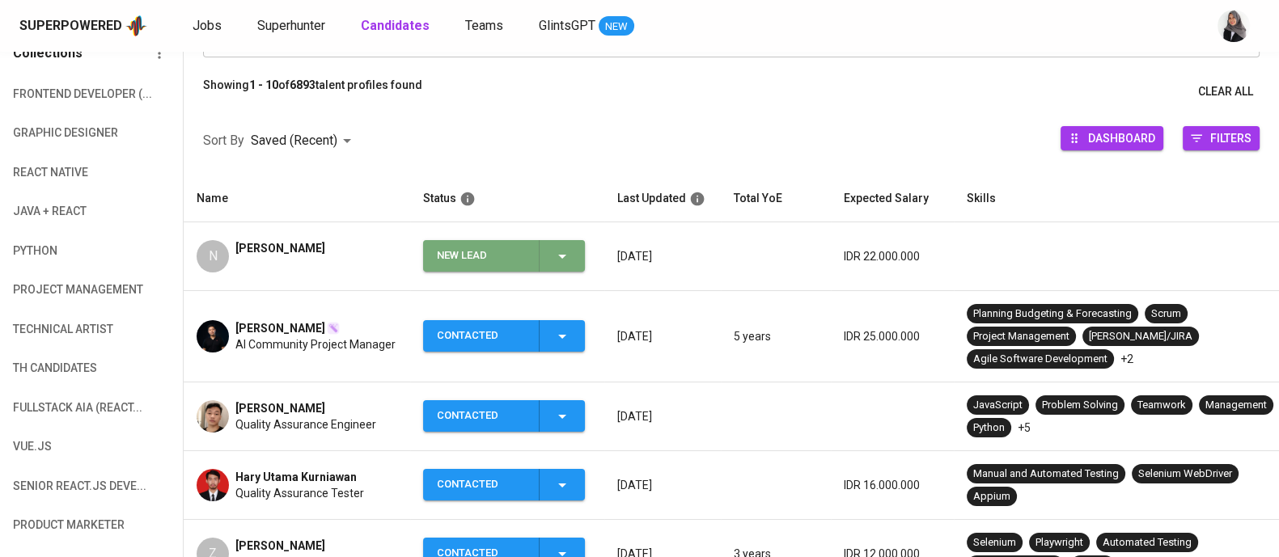
click at [562, 260] on icon "button" at bounding box center [562, 256] width 19 height 19
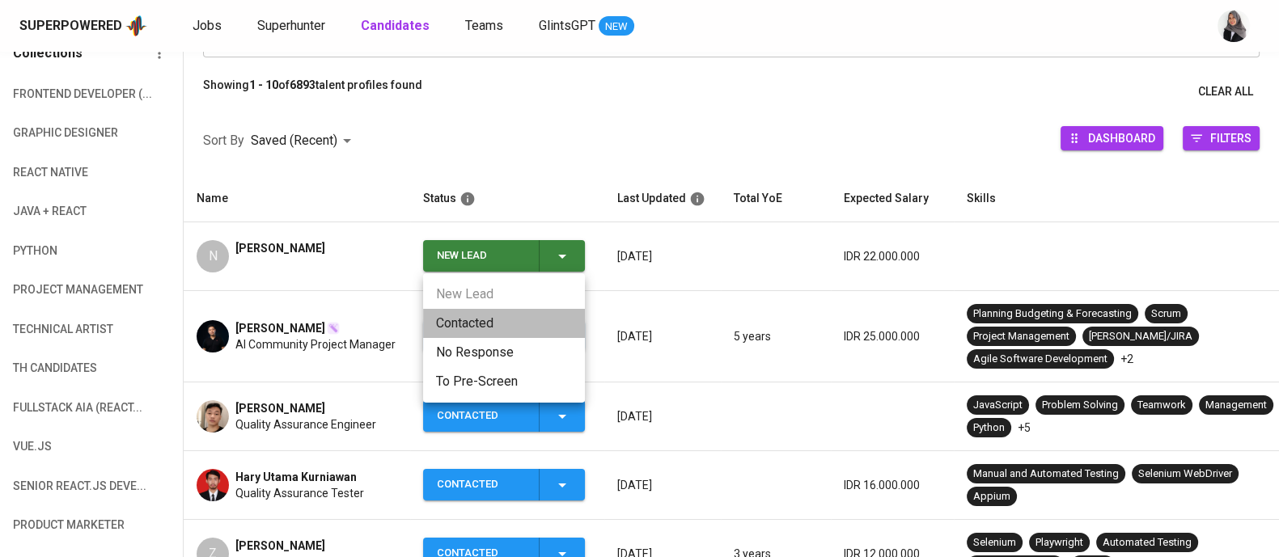
click at [518, 325] on li "Contacted" at bounding box center [504, 323] width 162 height 29
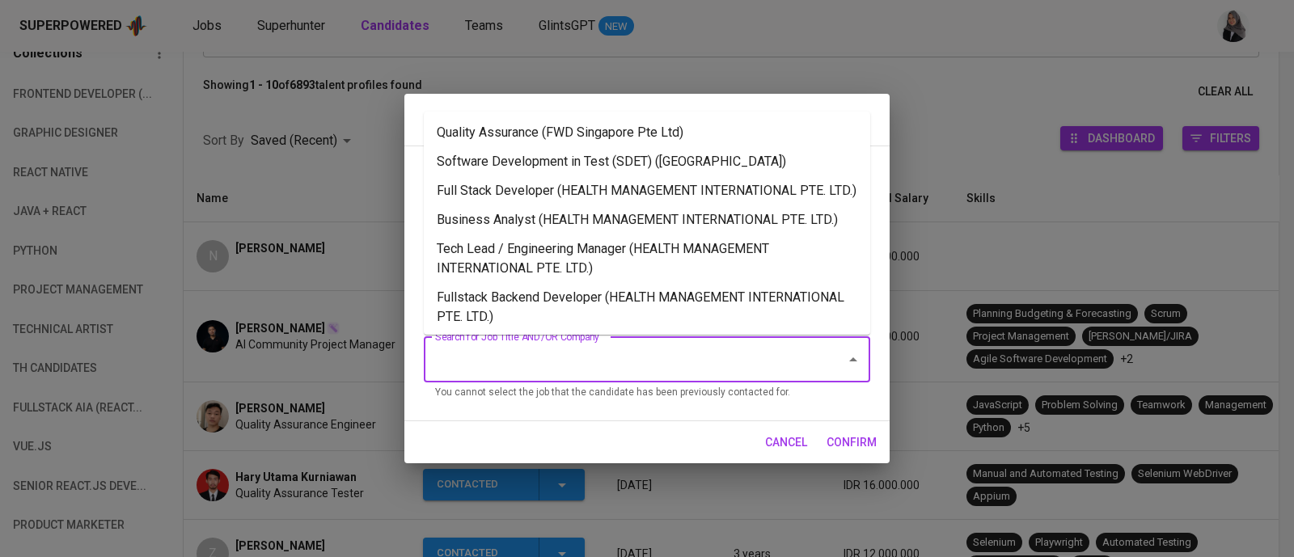
click at [661, 364] on input "Search for Job Title AND/OR Company" at bounding box center [624, 360] width 387 height 31
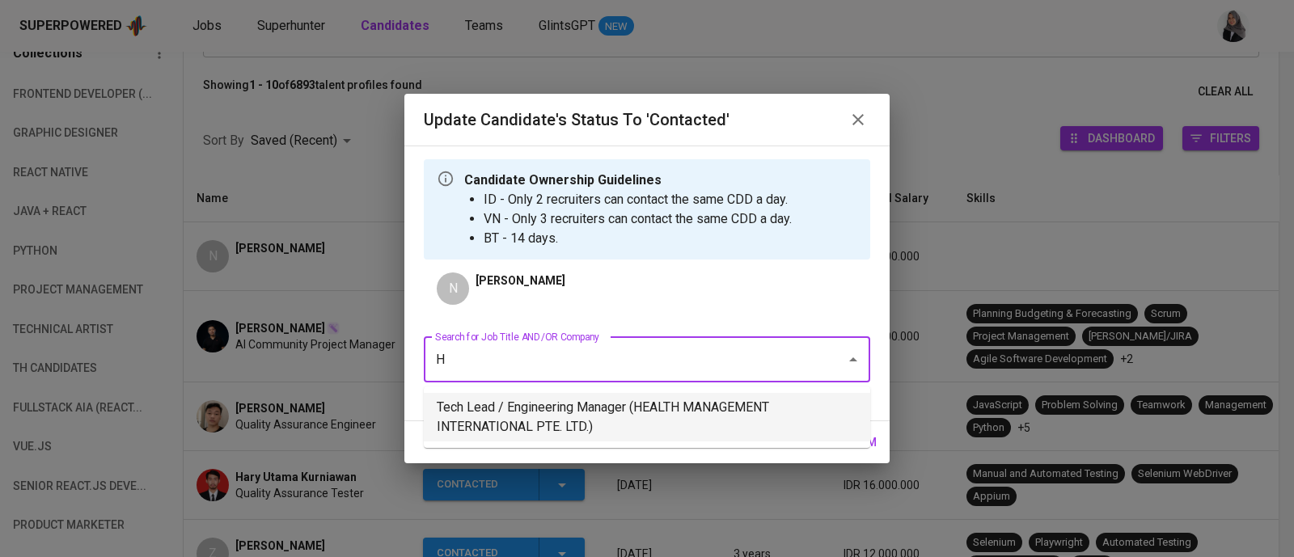
click at [700, 429] on li "Tech Lead / Engineering Manager (HEALTH MANAGEMENT INTERNATIONAL PTE. LTD.)" at bounding box center [647, 417] width 447 height 49
type input "H"
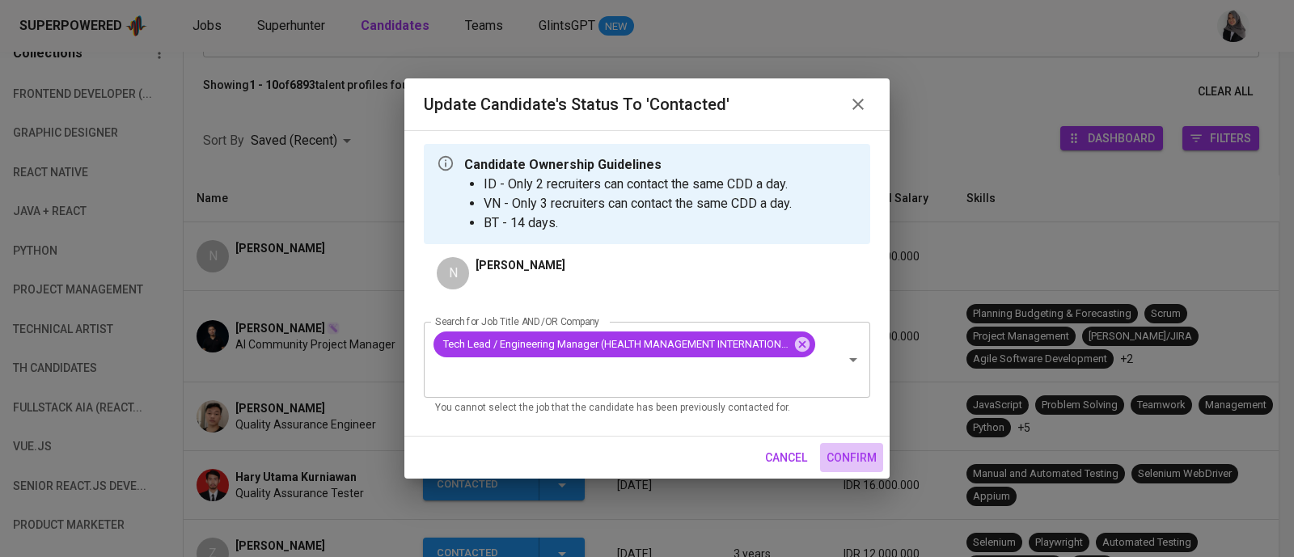
click at [874, 451] on span "confirm" at bounding box center [852, 458] width 50 height 20
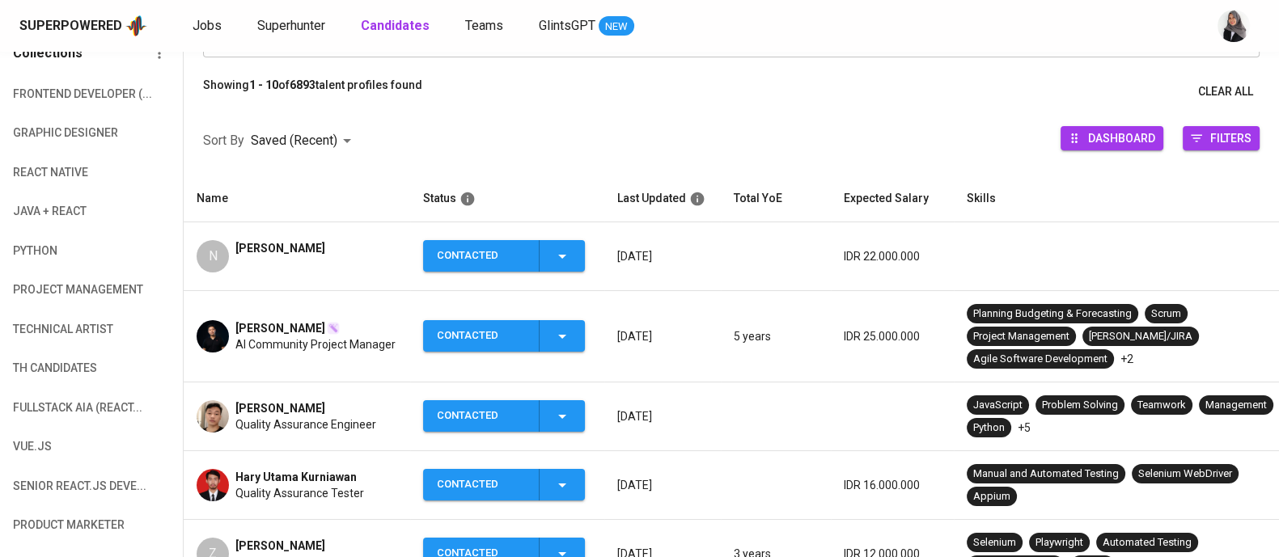
click at [307, 244] on div "N Nabila Nastiti" at bounding box center [297, 256] width 201 height 32
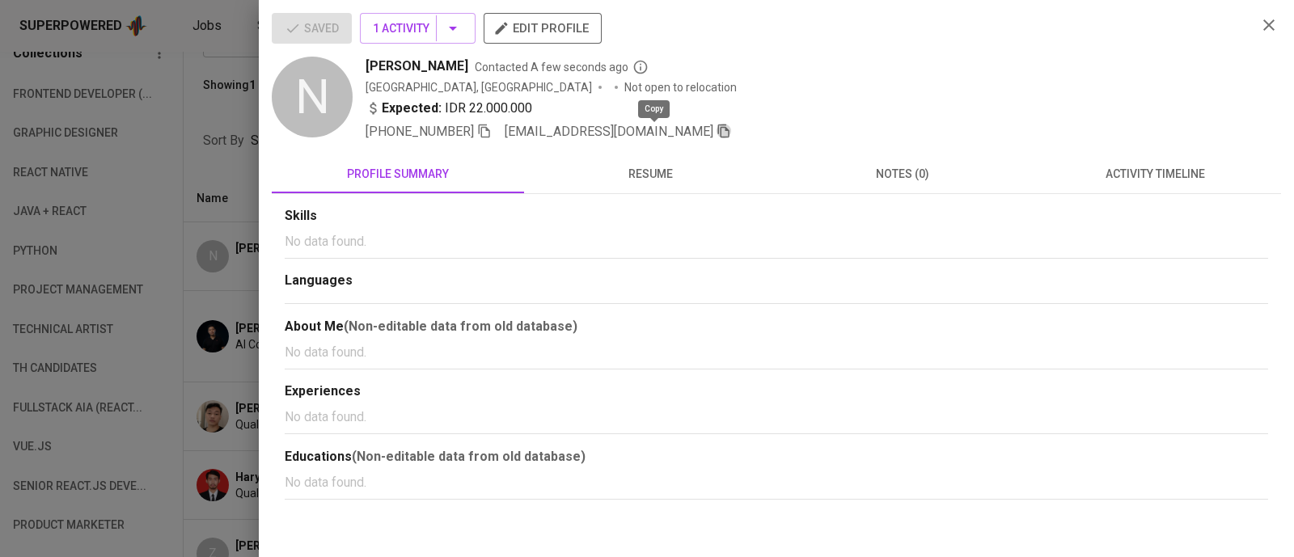
click at [717, 135] on icon "button" at bounding box center [724, 131] width 15 height 15
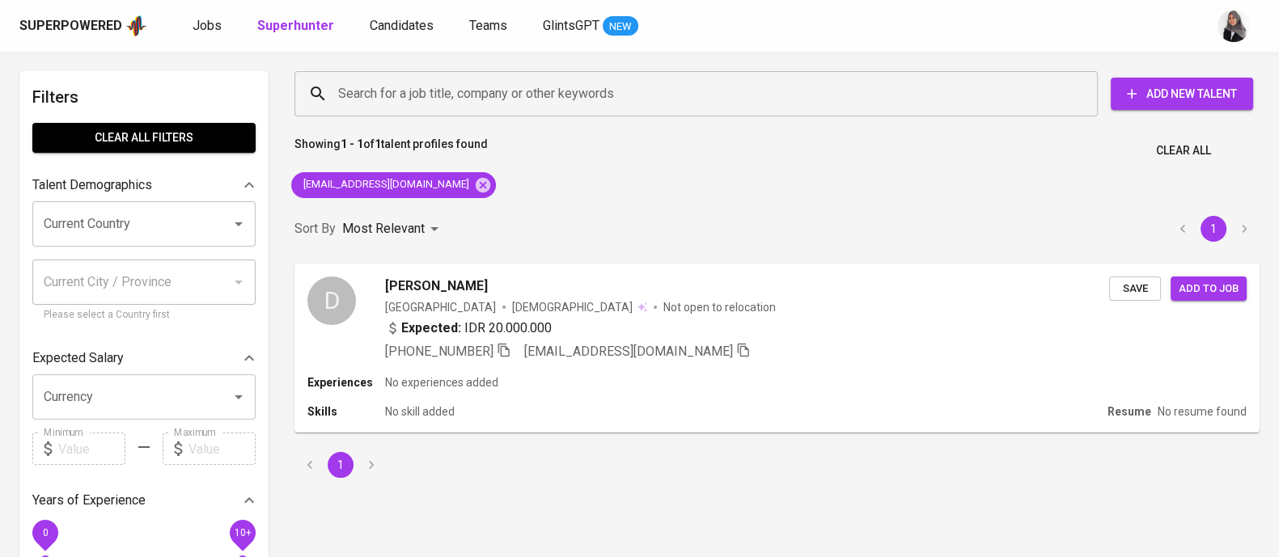
click at [841, 63] on div "Search for a job title, company or other keywords Search for a job title, compa…" at bounding box center [774, 93] width 984 height 71
click at [476, 183] on icon at bounding box center [483, 184] width 15 height 15
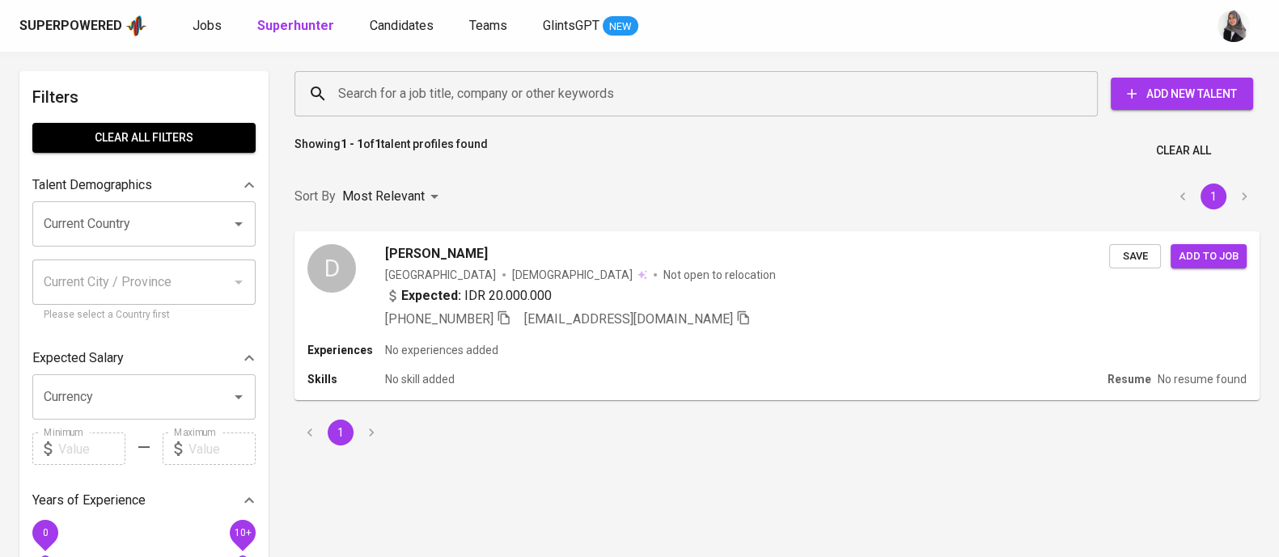
click at [526, 81] on input "Search for a job title, company or other keywords" at bounding box center [700, 93] width 732 height 31
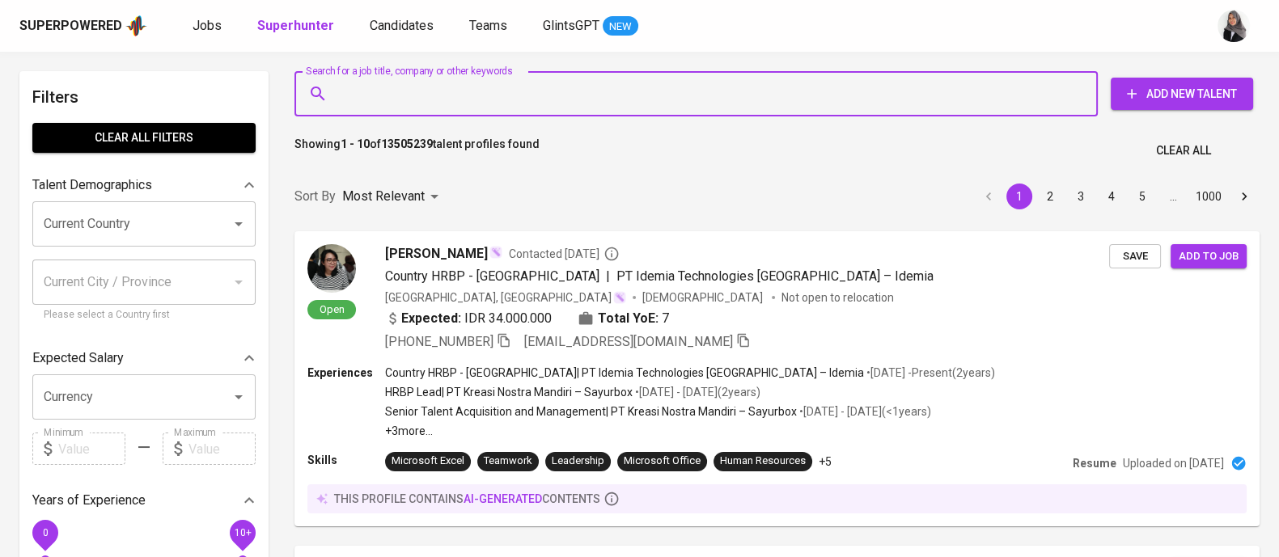
click at [553, 85] on input "Search for a job title, company or other keywords" at bounding box center [700, 93] width 732 height 31
paste input "0 | [EMAIL_ADDRESS][DOMAIN_NAME]"
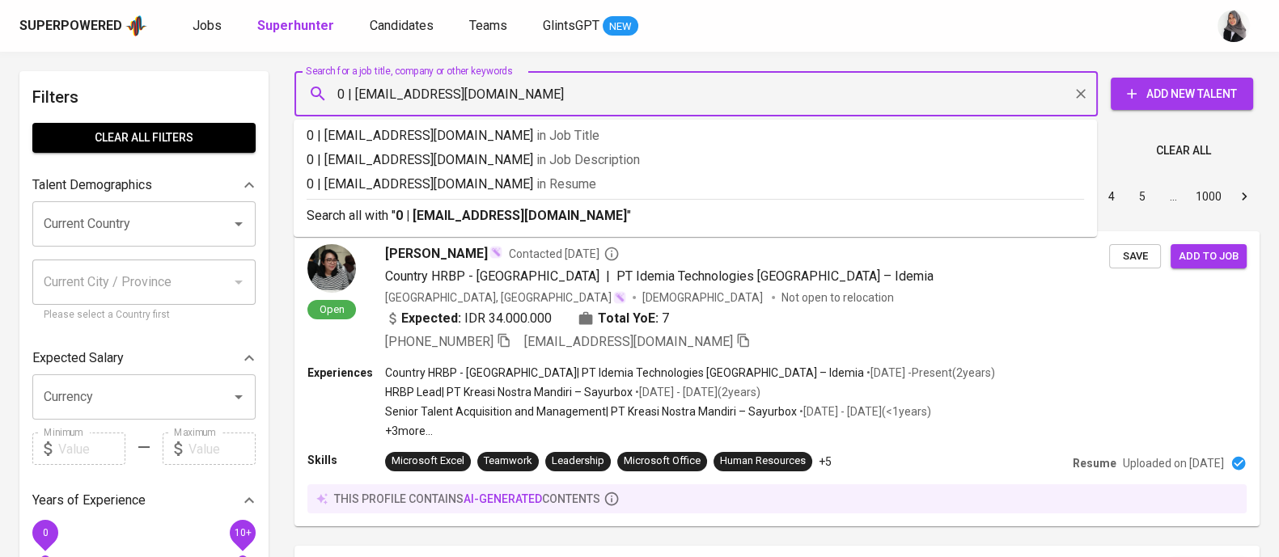
click at [357, 98] on input "0 | [EMAIL_ADDRESS][DOMAIN_NAME]" at bounding box center [700, 93] width 732 height 31
type input "[EMAIL_ADDRESS][DOMAIN_NAME]"
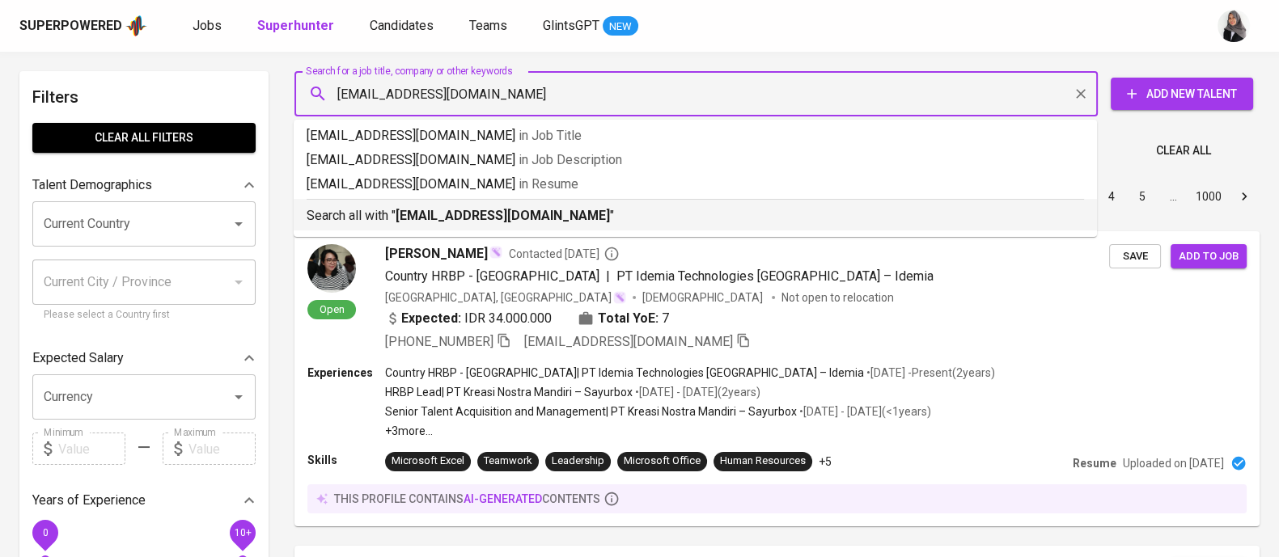
click at [578, 212] on p "Search all with " nabilanastiti@gmail.com "" at bounding box center [695, 215] width 777 height 19
click at [578, 212] on div "Sort By Most Relevant MOST_RELEVANT 1 2 3 4 5 … 1000" at bounding box center [777, 196] width 984 height 49
click at [530, 208] on div "Sort By Most Relevant MOST_RELEVANT 1 2 3 4 5 … 1000" at bounding box center [777, 196] width 984 height 49
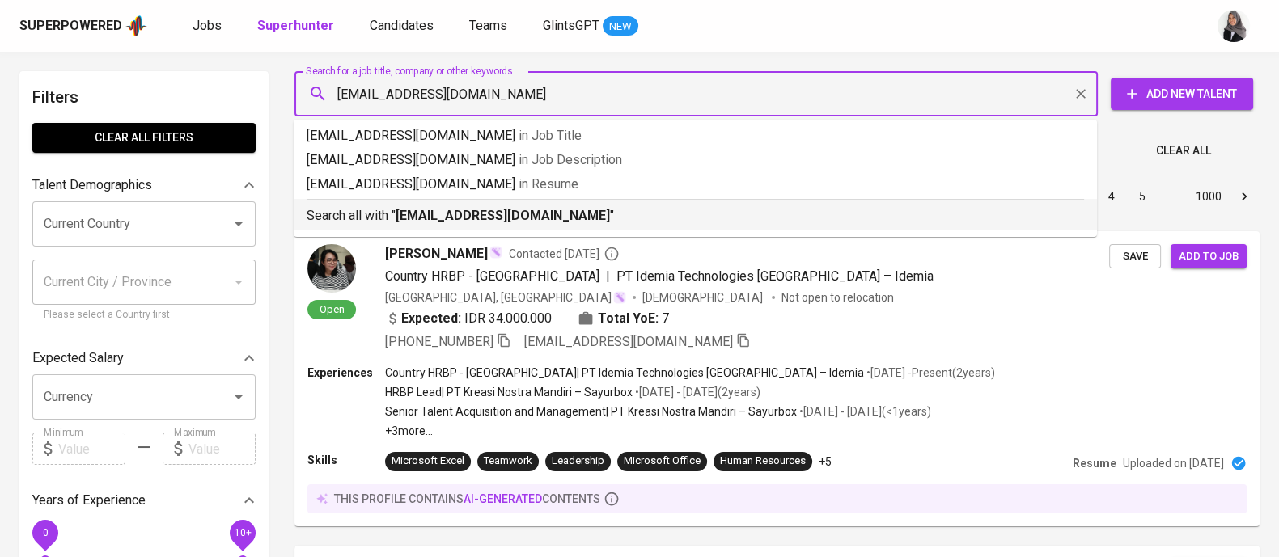
click at [530, 208] on div "Sort By Most Relevant MOST_RELEVANT 1 2 3 4 5 … 1000" at bounding box center [777, 196] width 984 height 49
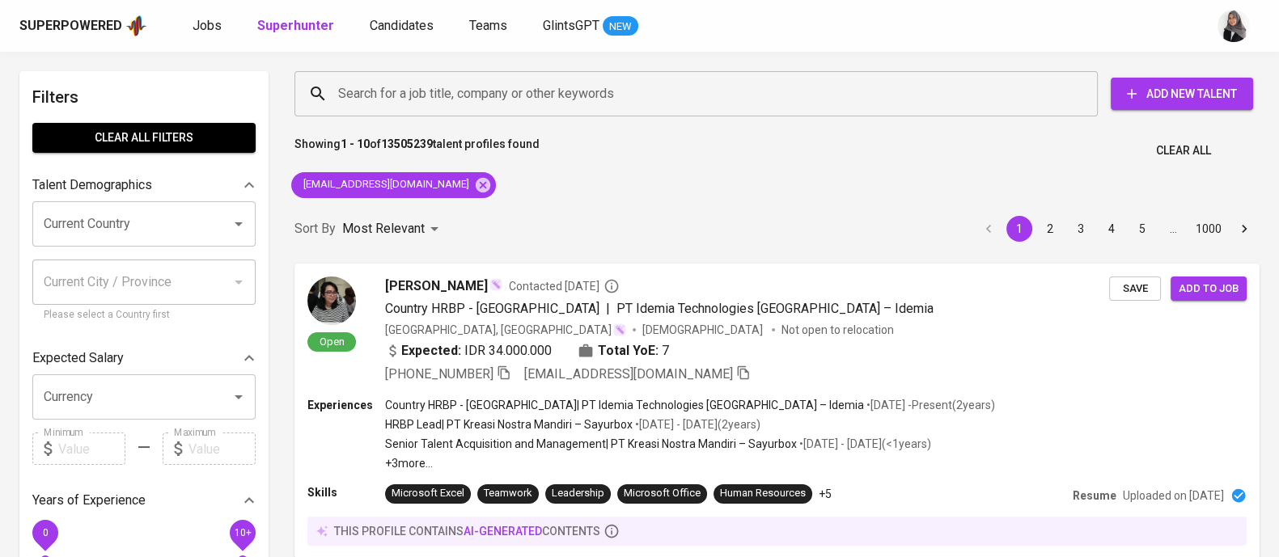
click at [695, 214] on div "Sort By Most Relevant MOST_RELEVANT 1 2 3 4 5 … 1000" at bounding box center [777, 229] width 984 height 49
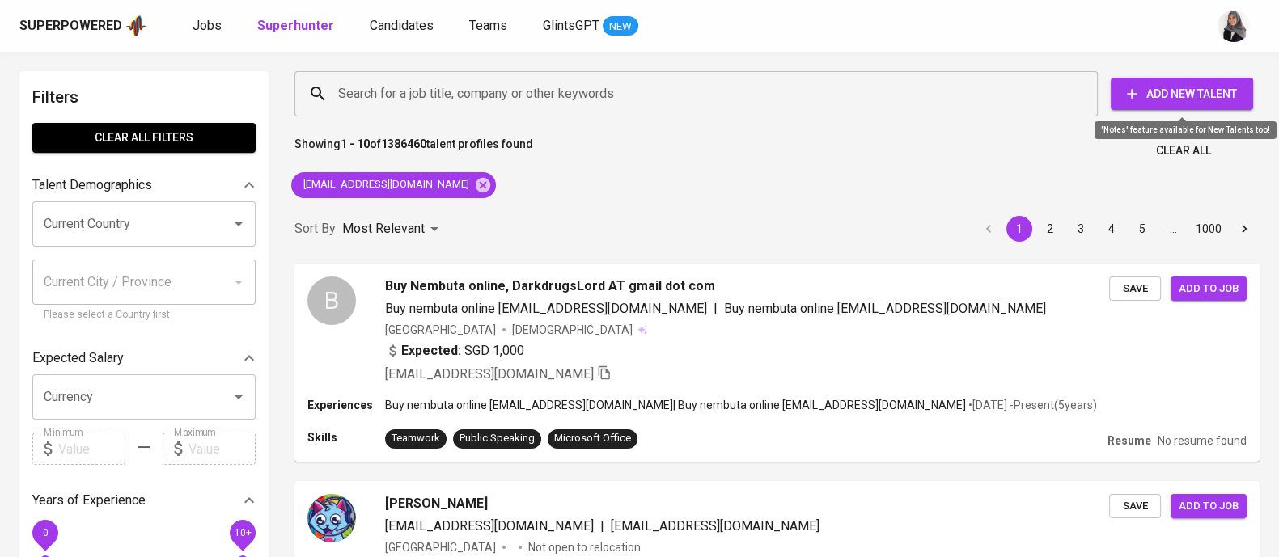
click at [1169, 103] on span "Add New Talent" at bounding box center [1182, 94] width 116 height 20
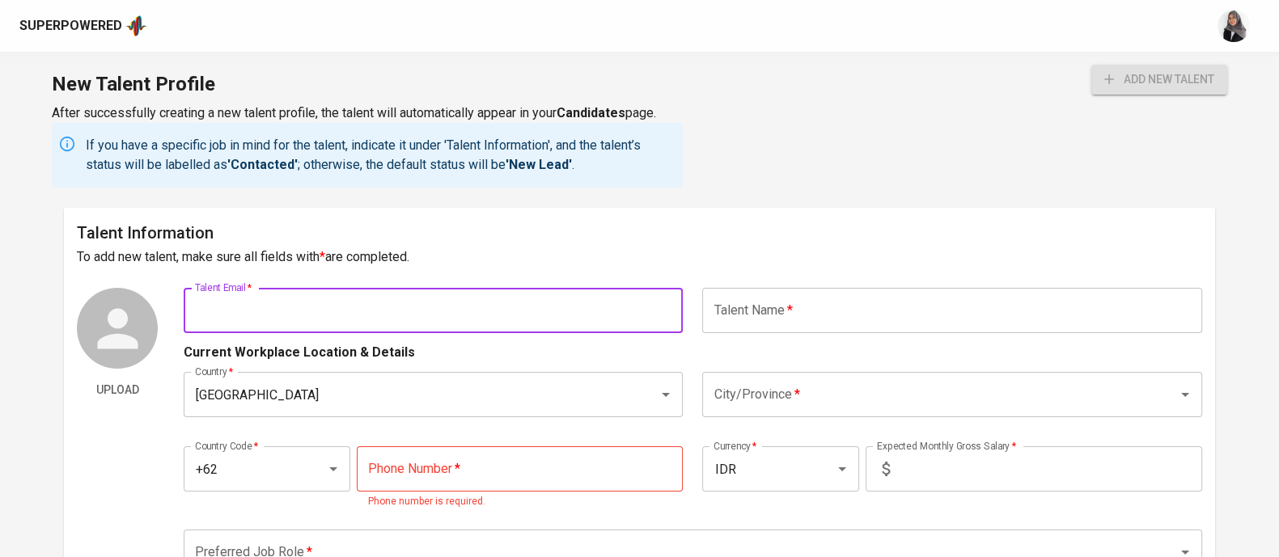
click at [464, 307] on input "text" at bounding box center [433, 310] width 499 height 45
paste input "0 | nabilanastiti@gmail.com"
click at [210, 311] on input "0 | nabilanastiti@gmail.com" at bounding box center [433, 310] width 499 height 45
type input "[EMAIL_ADDRESS][DOMAIN_NAME]"
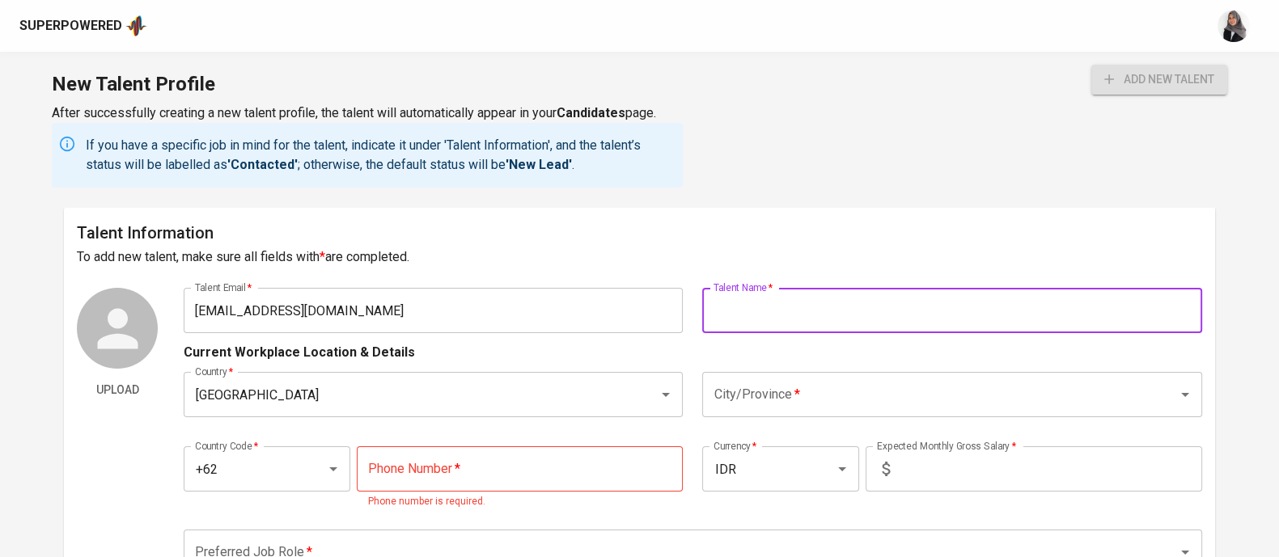
click at [807, 303] on input "text" at bounding box center [951, 310] width 499 height 45
type input "[PERSON_NAME]"
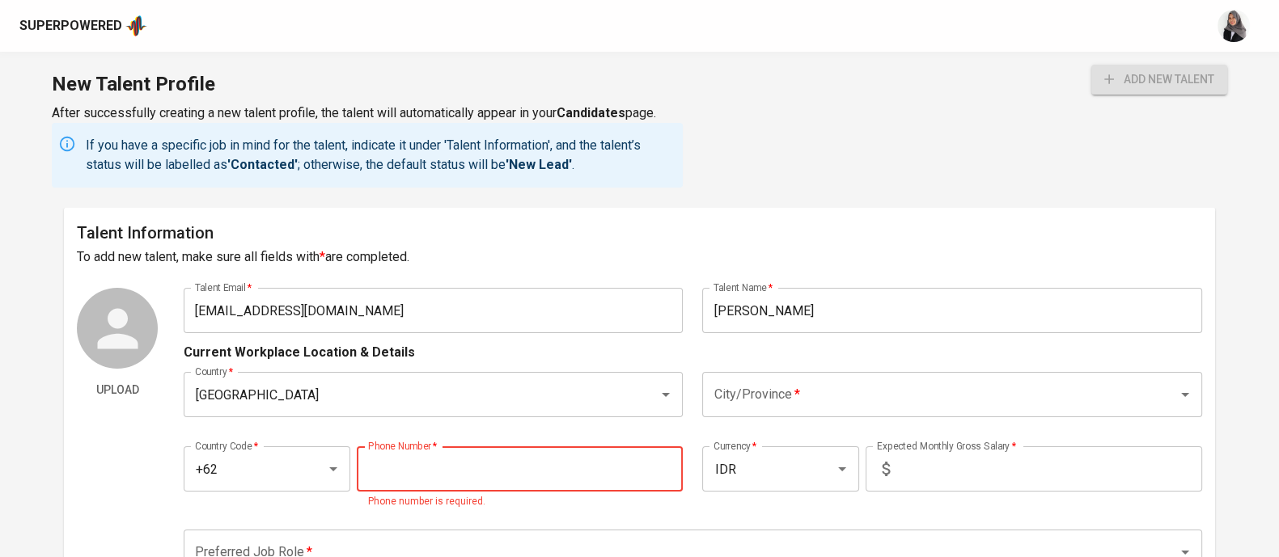
click at [477, 485] on input "tel" at bounding box center [520, 469] width 327 height 45
click at [494, 457] on input "tel" at bounding box center [520, 469] width 327 height 45
paste input "811-2398-300"
type input "811-2398-300"
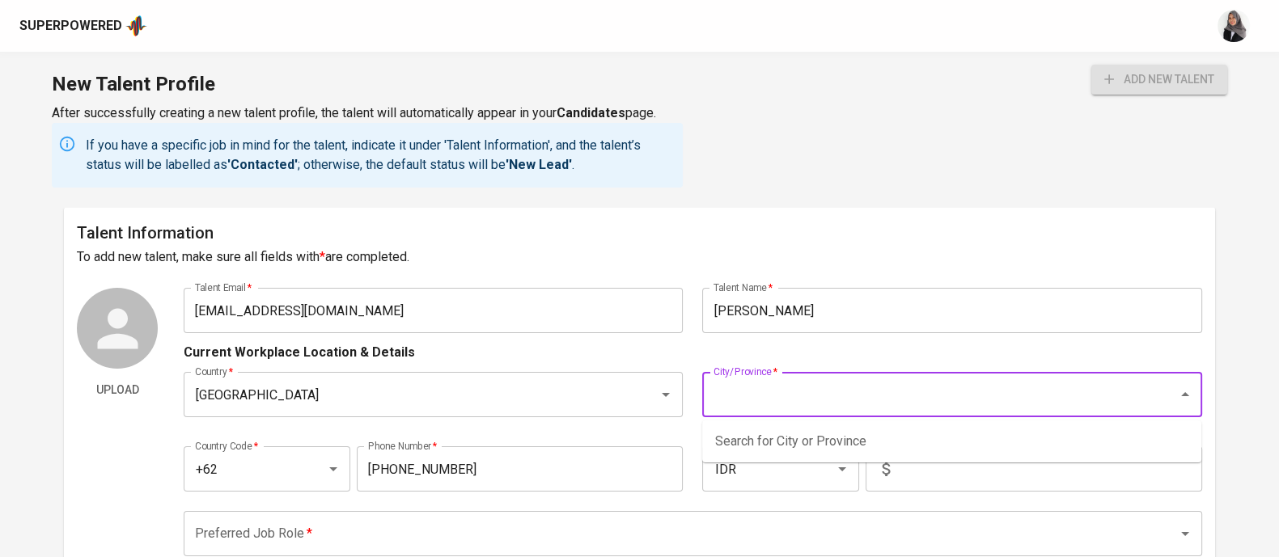
click at [832, 379] on input "City/Province   *" at bounding box center [928, 394] width 439 height 31
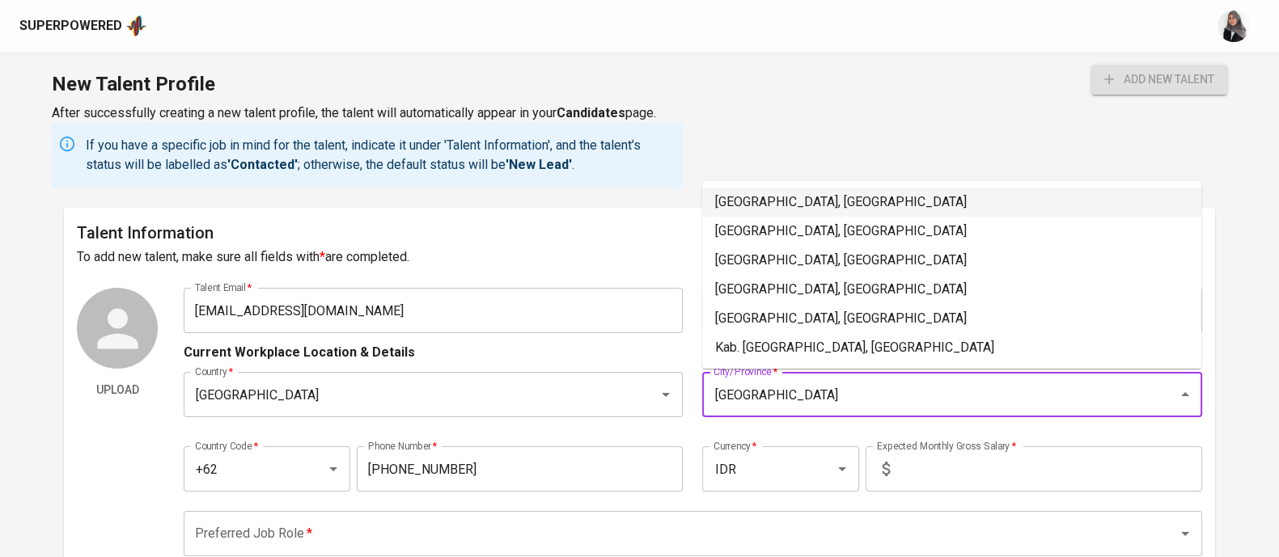
click at [841, 209] on li "Jakarta Selatan, DKI Jakarta" at bounding box center [951, 202] width 499 height 29
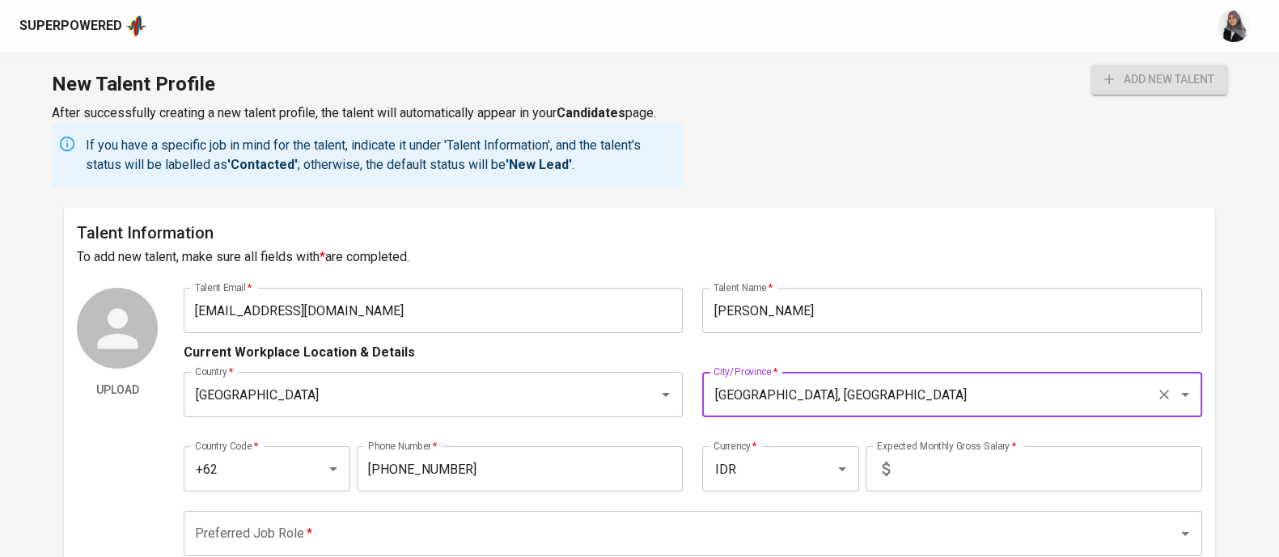
type input "Jakarta Selatan, DKI Jakarta"
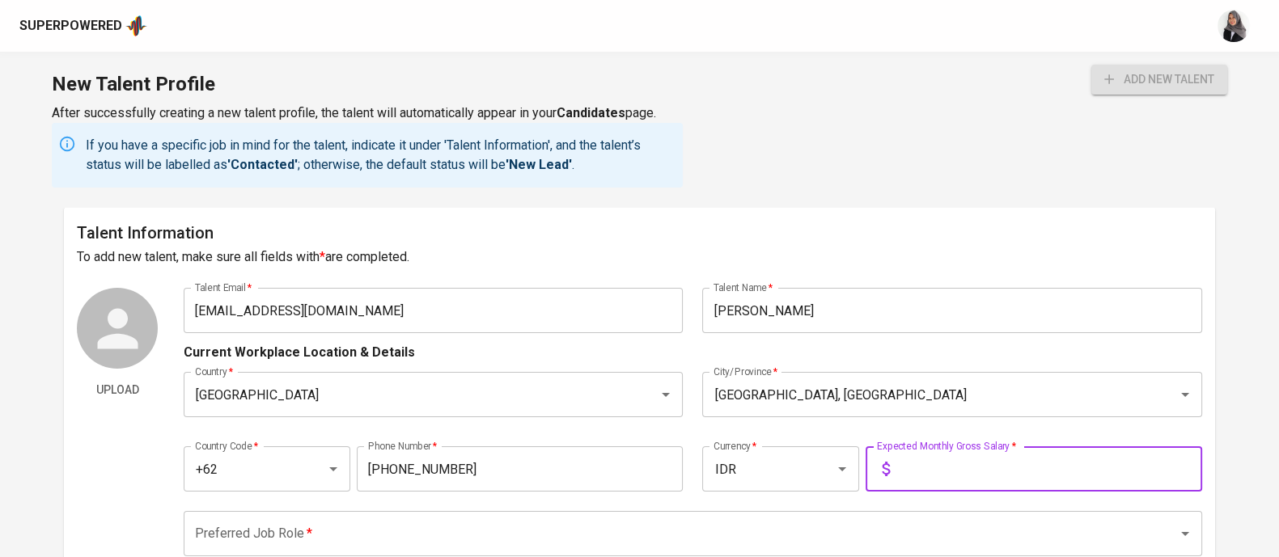
click at [971, 476] on input "text" at bounding box center [1049, 469] width 306 height 45
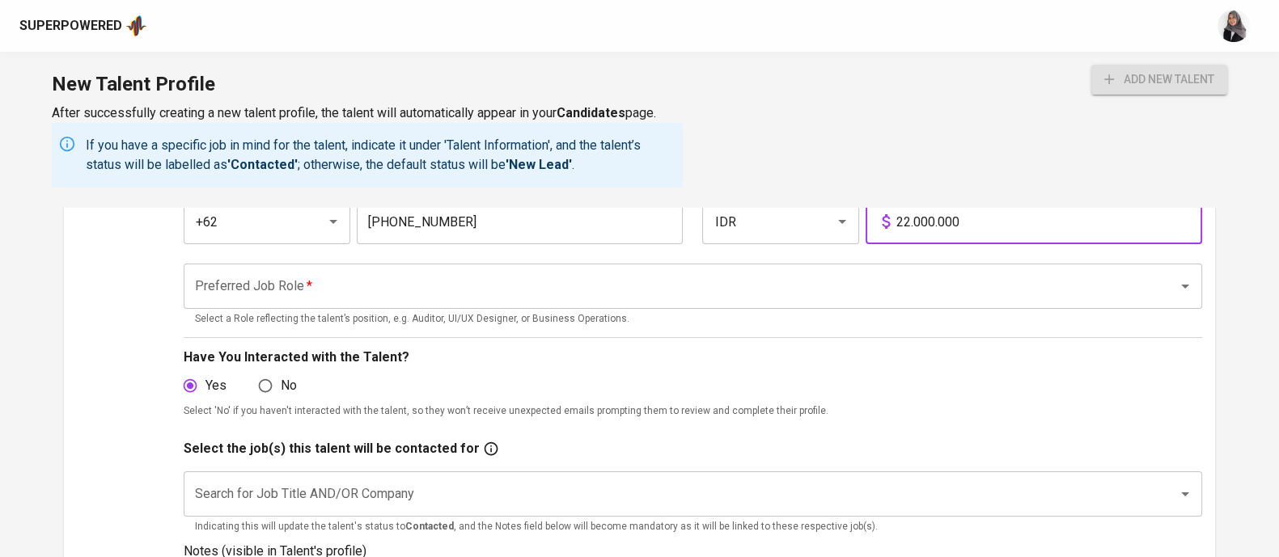
type input "22.000.000"
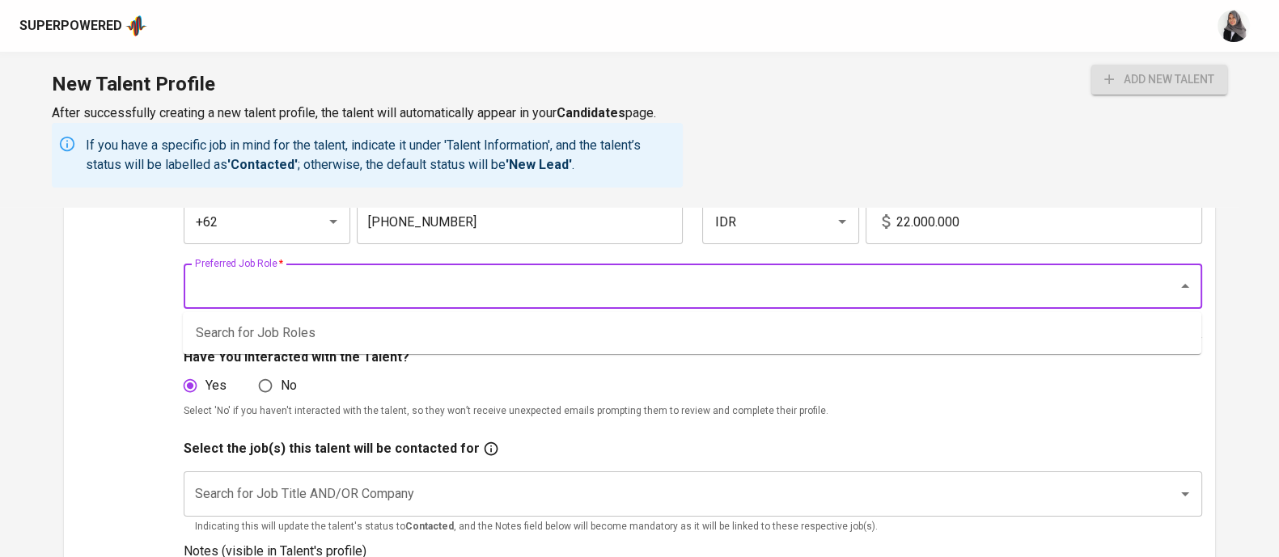
click at [455, 281] on input "Preferred Job Role   *" at bounding box center [670, 286] width 959 height 31
click at [1091, 65] on button "add new talent" at bounding box center [1159, 80] width 136 height 30
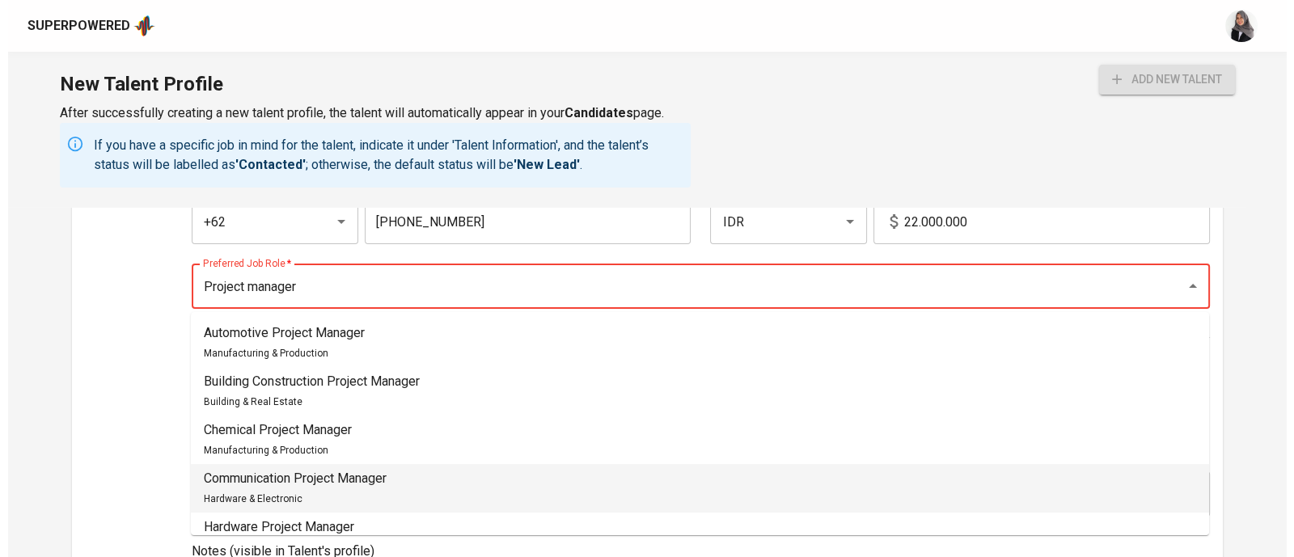
scroll to position [129, 0]
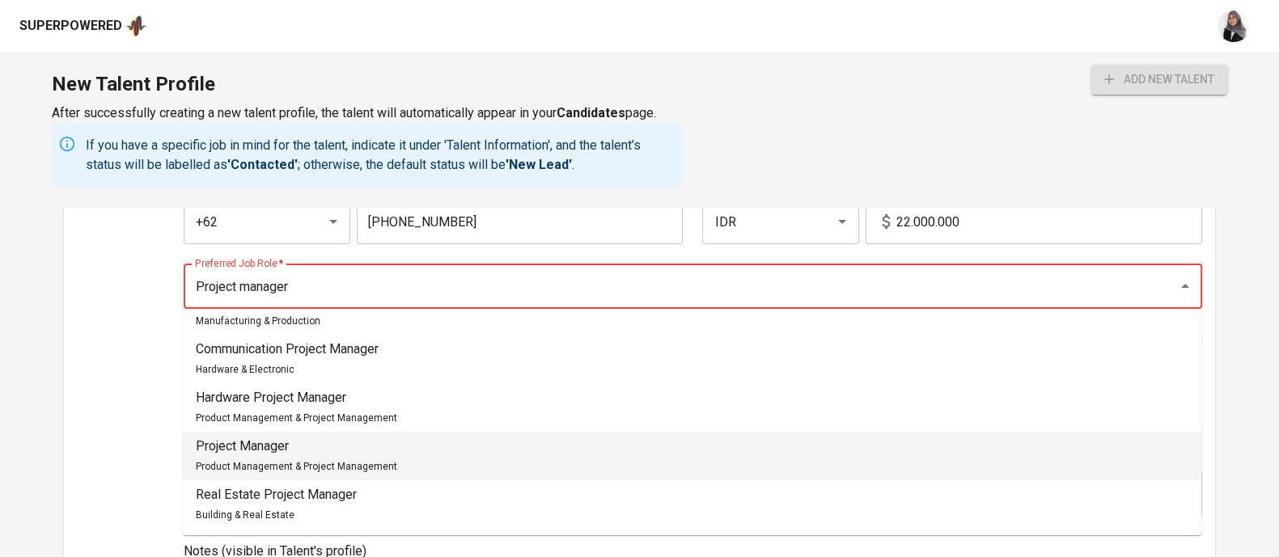
click at [392, 448] on li "Project Manager Product Management & Project Management" at bounding box center [692, 456] width 1018 height 49
type input "Project Manager"
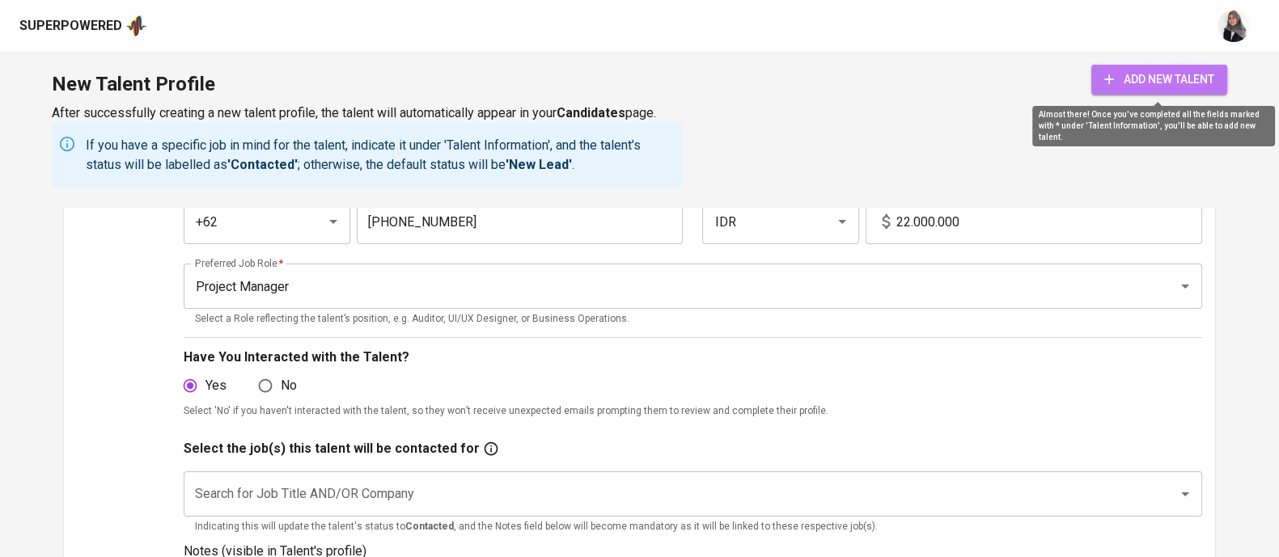
click at [1120, 86] on span "add new talent" at bounding box center [1159, 80] width 110 height 20
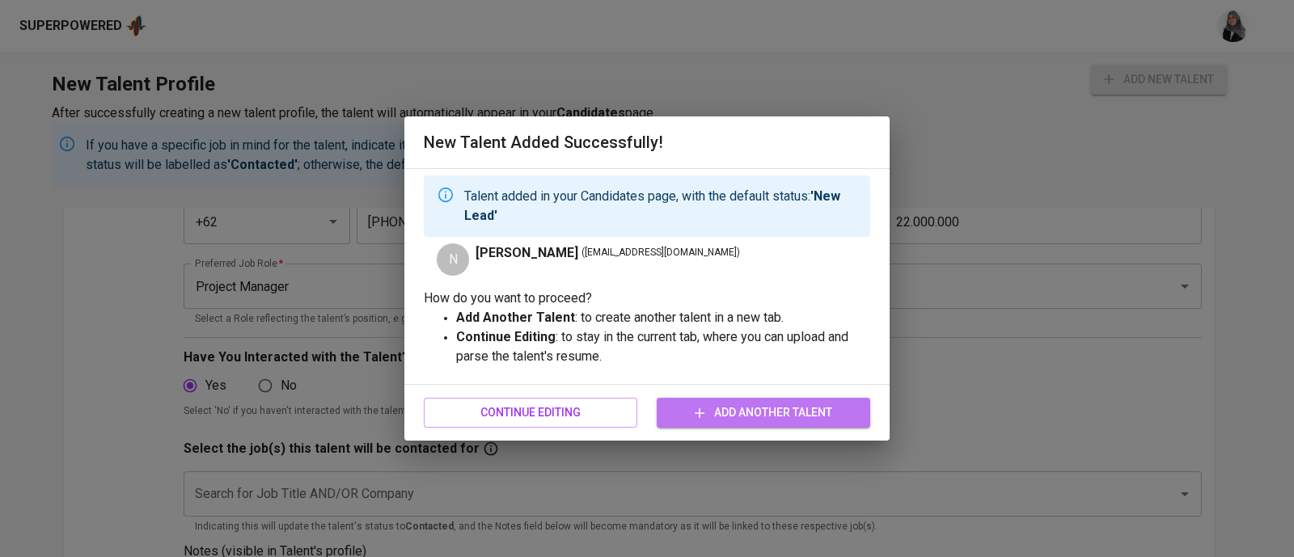
click at [724, 413] on span "Add Another Talent" at bounding box center [764, 413] width 188 height 20
click at [262, 301] on div "New Talent Added Successfully! Talent added in your Candidates page, with the d…" at bounding box center [647, 278] width 1294 height 557
click at [232, 321] on div "New Talent Added Successfully! Talent added in your Candidates page, with the d…" at bounding box center [647, 278] width 1294 height 557
click at [994, 188] on div "New Talent Added Successfully! Talent added in your Candidates page, with the d…" at bounding box center [647, 278] width 1294 height 557
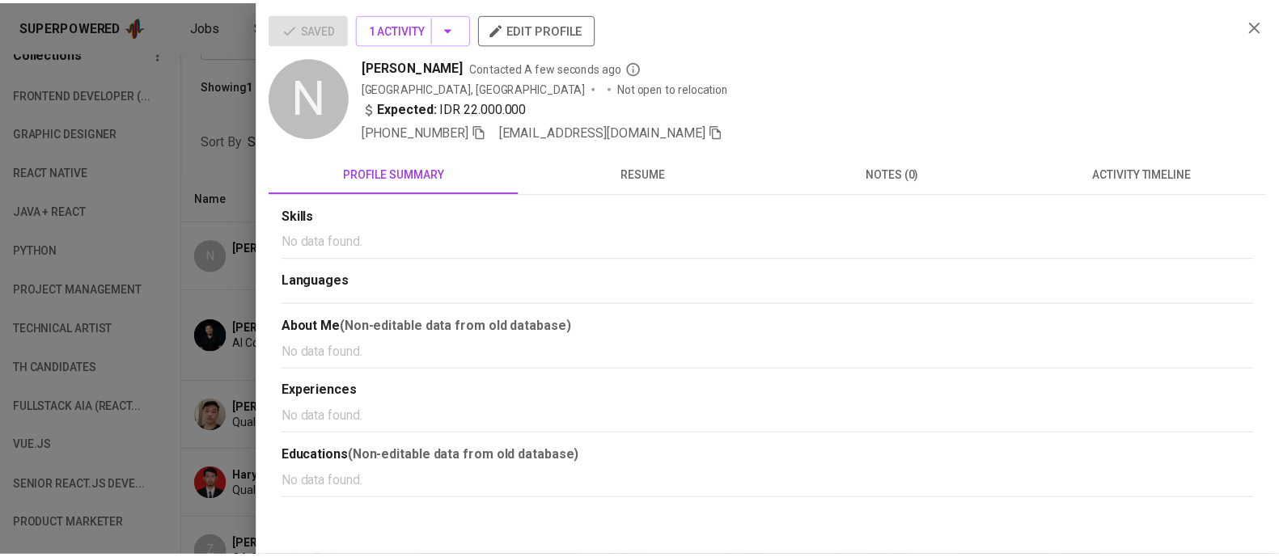
scroll to position [169, 0]
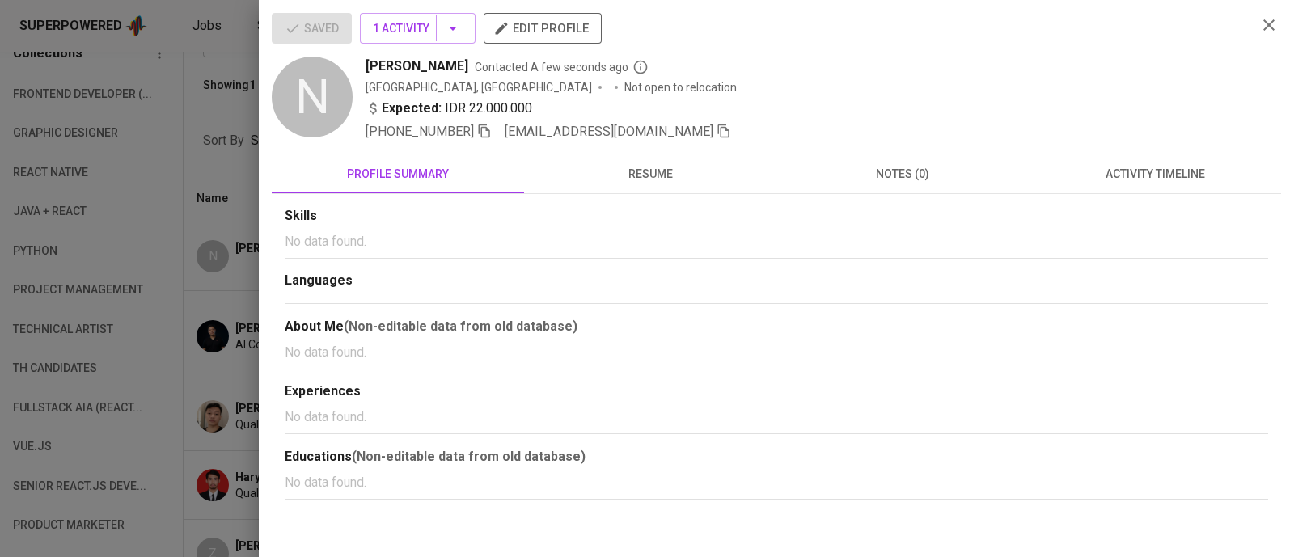
click at [218, 102] on div at bounding box center [647, 278] width 1294 height 557
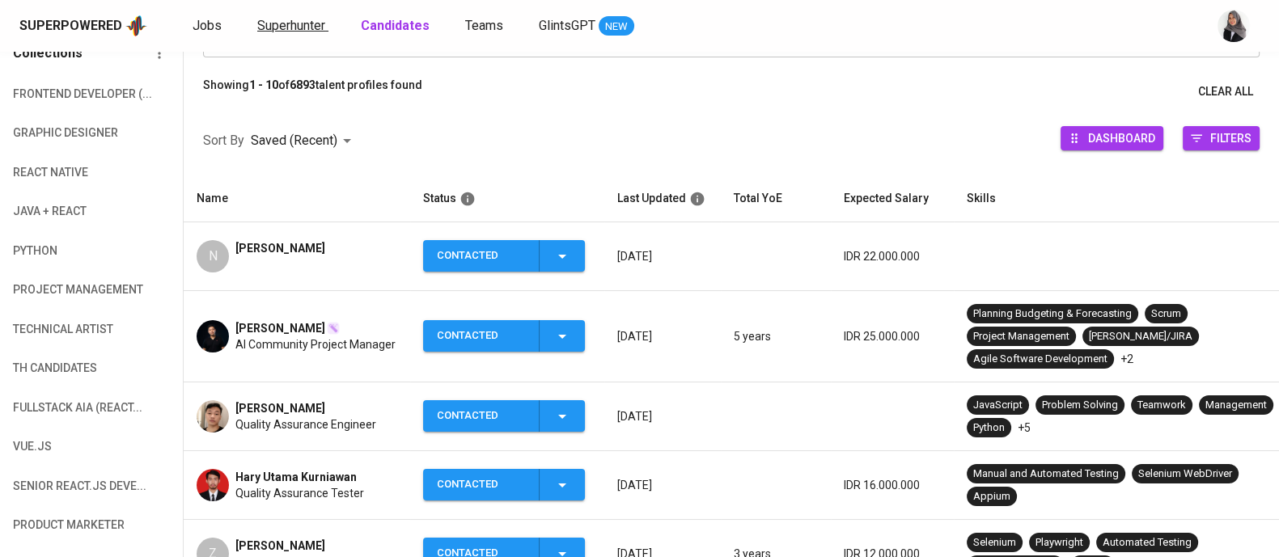
click at [271, 23] on span "Superhunter" at bounding box center [291, 25] width 68 height 15
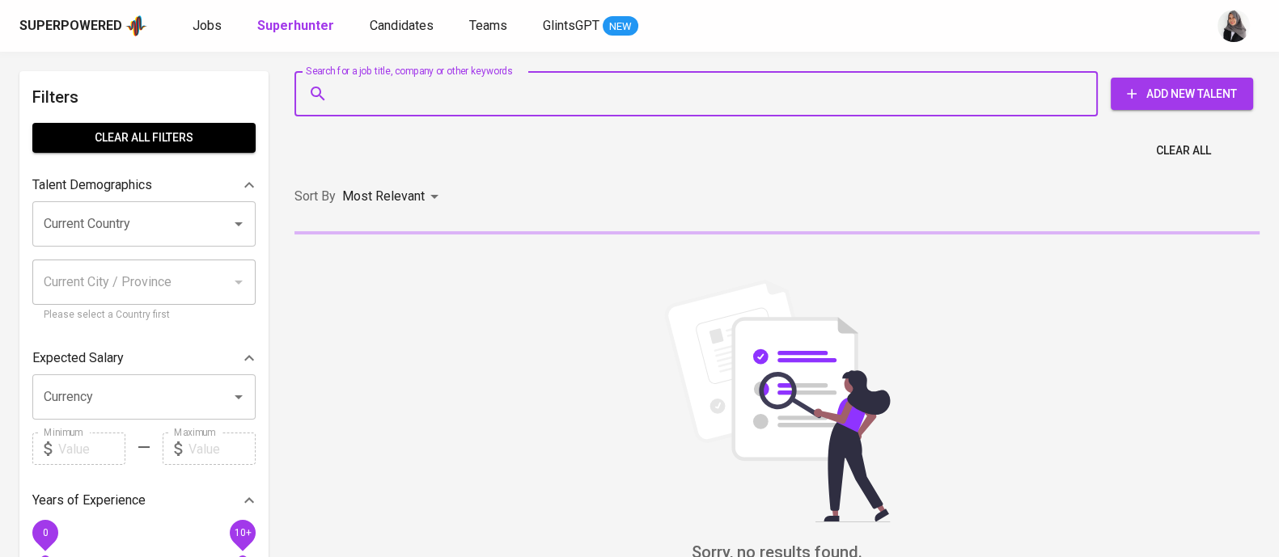
click at [466, 95] on input "Search for a job title, company or other keywords" at bounding box center [700, 93] width 732 height 31
paste input "[EMAIL_ADDRESS][DOMAIN_NAME]"
type input "[EMAIL_ADDRESS][DOMAIN_NAME]"
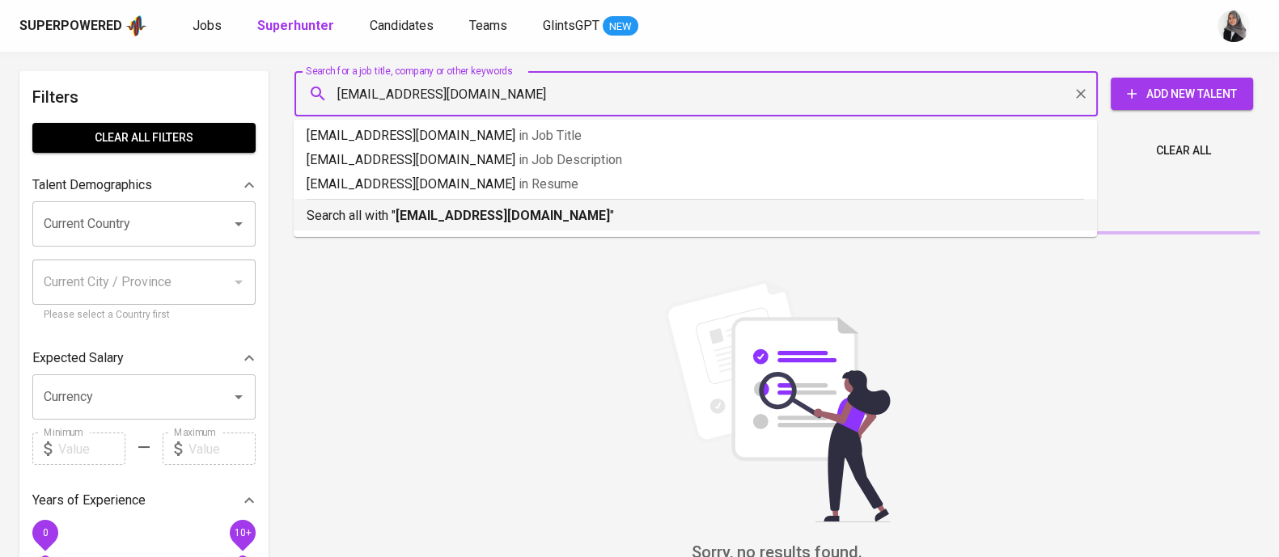
click at [619, 221] on p "Search all with " [EMAIL_ADDRESS][DOMAIN_NAME] "" at bounding box center [695, 215] width 777 height 19
click at [619, 221] on div "Sort By Most Relevant MOST_RELEVANT" at bounding box center [777, 196] width 984 height 49
click at [396, 212] on div "Most Relevant" at bounding box center [393, 197] width 102 height 30
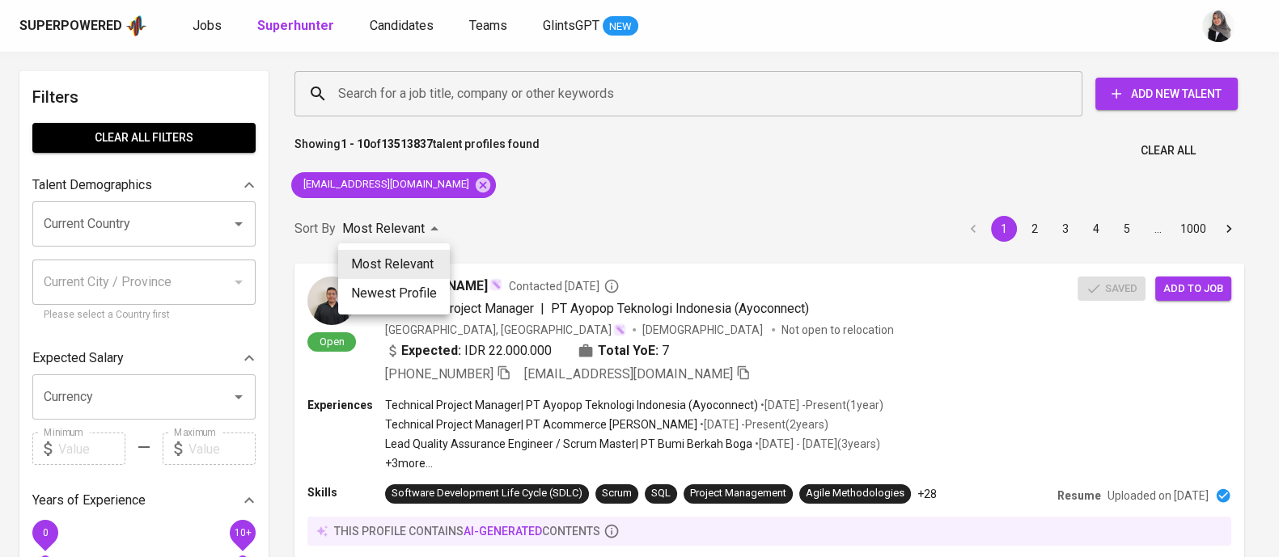
click at [550, 218] on div at bounding box center [639, 278] width 1279 height 557
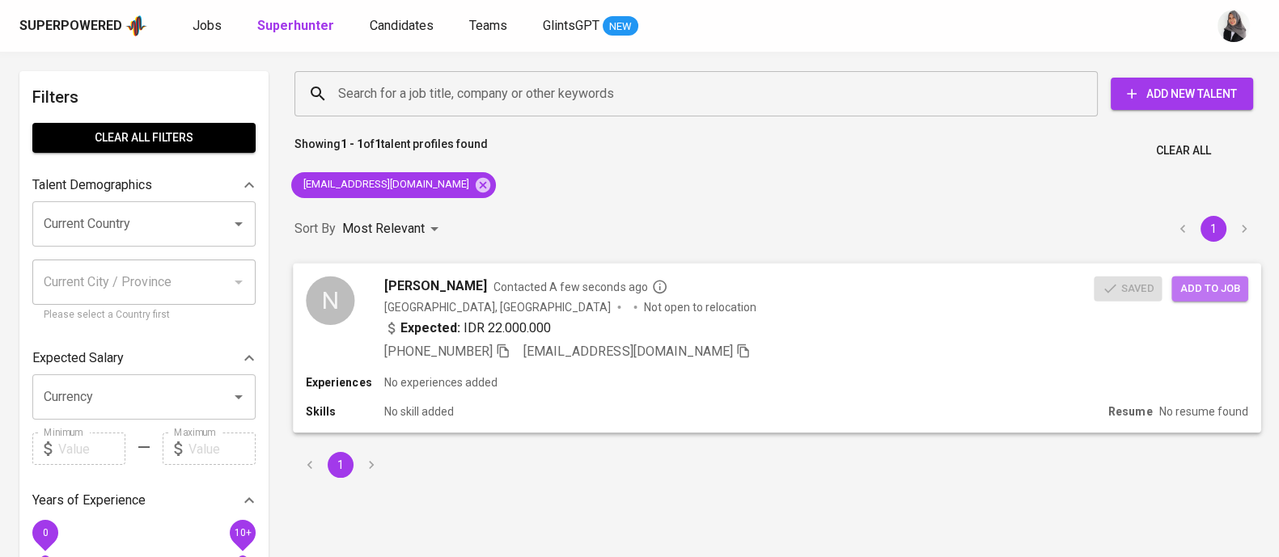
click at [1198, 284] on span "Add to job" at bounding box center [1209, 288] width 60 height 19
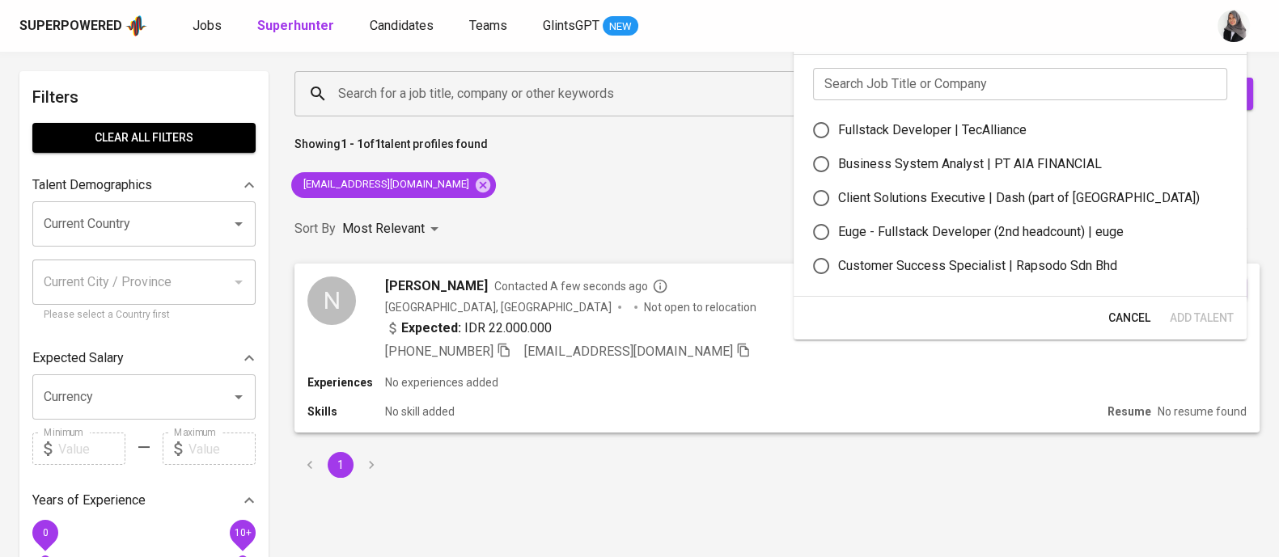
click at [904, 87] on input "text" at bounding box center [1020, 84] width 414 height 32
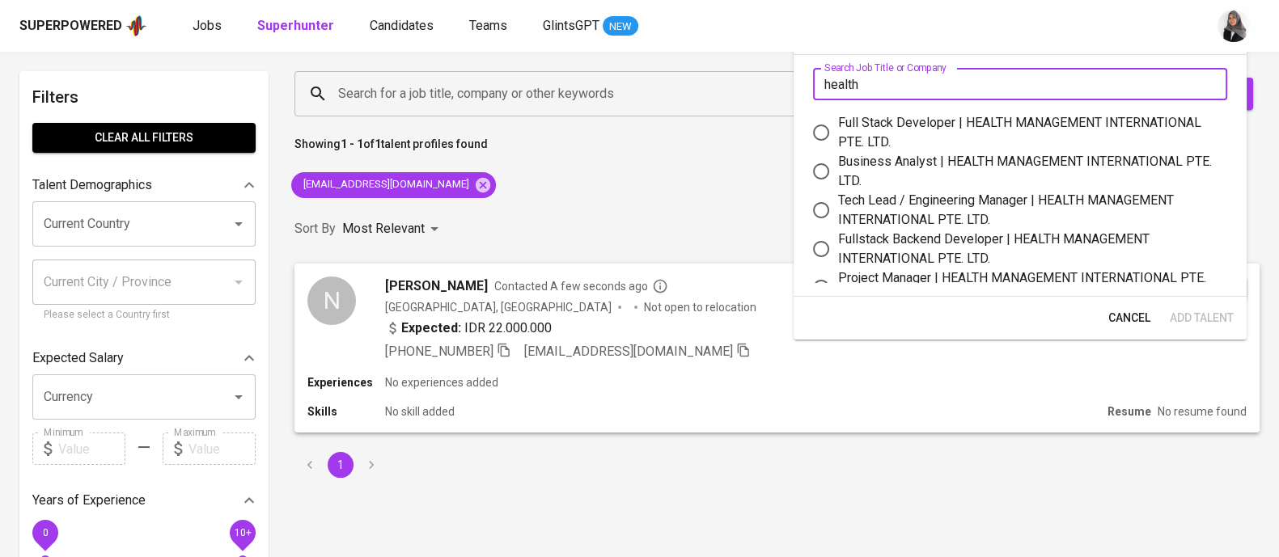
scroll to position [23, 0]
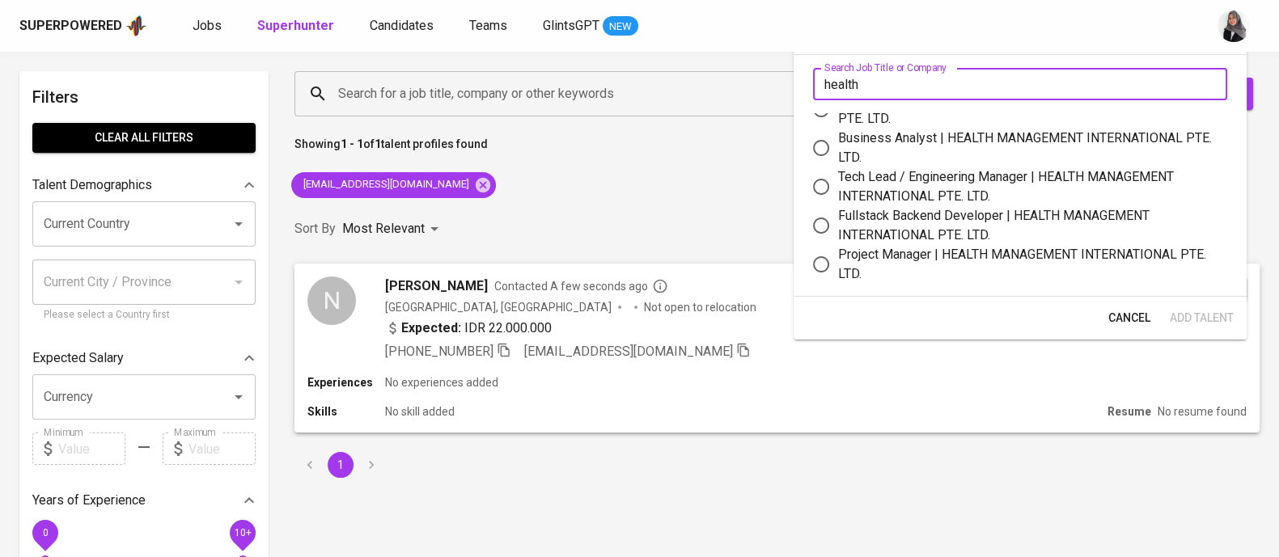
type input "health"
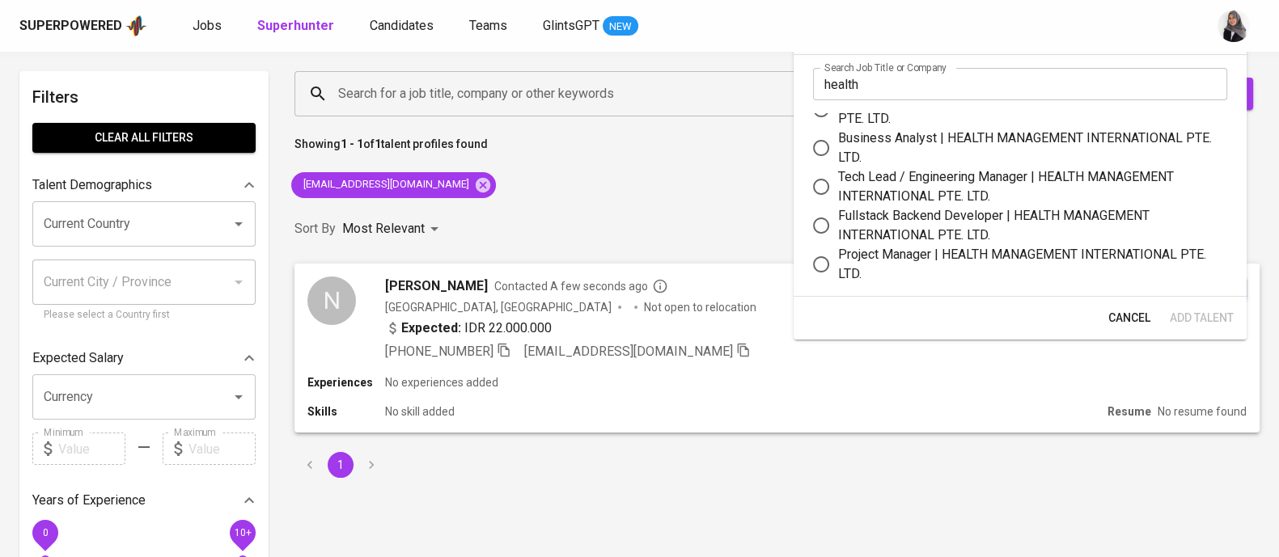
click at [978, 253] on div "Project Manager | HEALTH MANAGEMENT INTERNATIONAL PTE. LTD." at bounding box center [1026, 264] width 376 height 39
click at [838, 253] on input "Project Manager | HEALTH MANAGEMENT INTERNATIONAL PTE. LTD." at bounding box center [821, 265] width 34 height 34
radio input "true"
click at [1202, 306] on button "Add Talent" at bounding box center [1201, 318] width 77 height 30
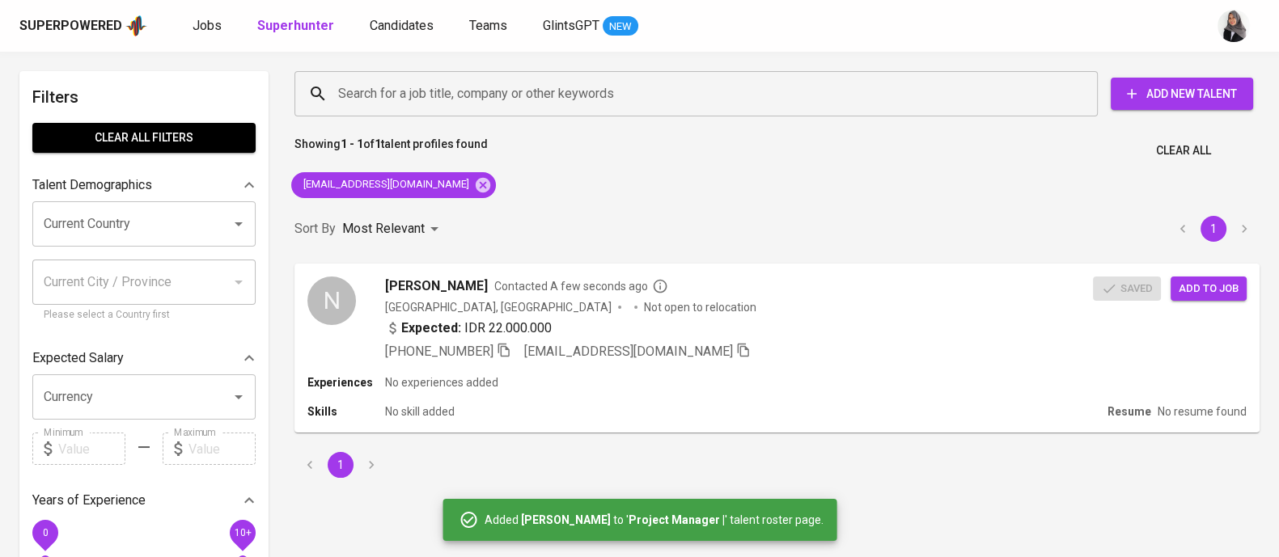
click at [1048, 183] on div "Search for a job title, company or other keywords Search for a job title, compa…" at bounding box center [777, 274] width 984 height 426
